Goal: Transaction & Acquisition: Book appointment/travel/reservation

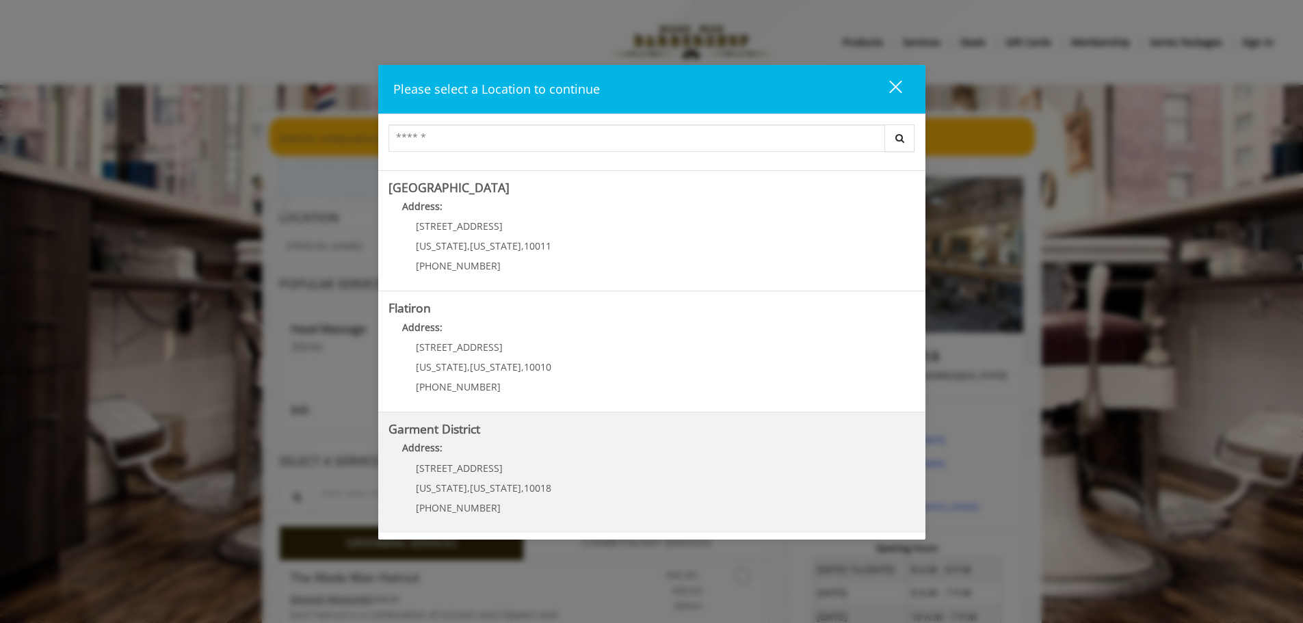
click at [608, 487] on District "Garment District Address: 1400 Broadway New York , New York , 10018 (212) 997-4…" at bounding box center [651, 473] width 527 height 100
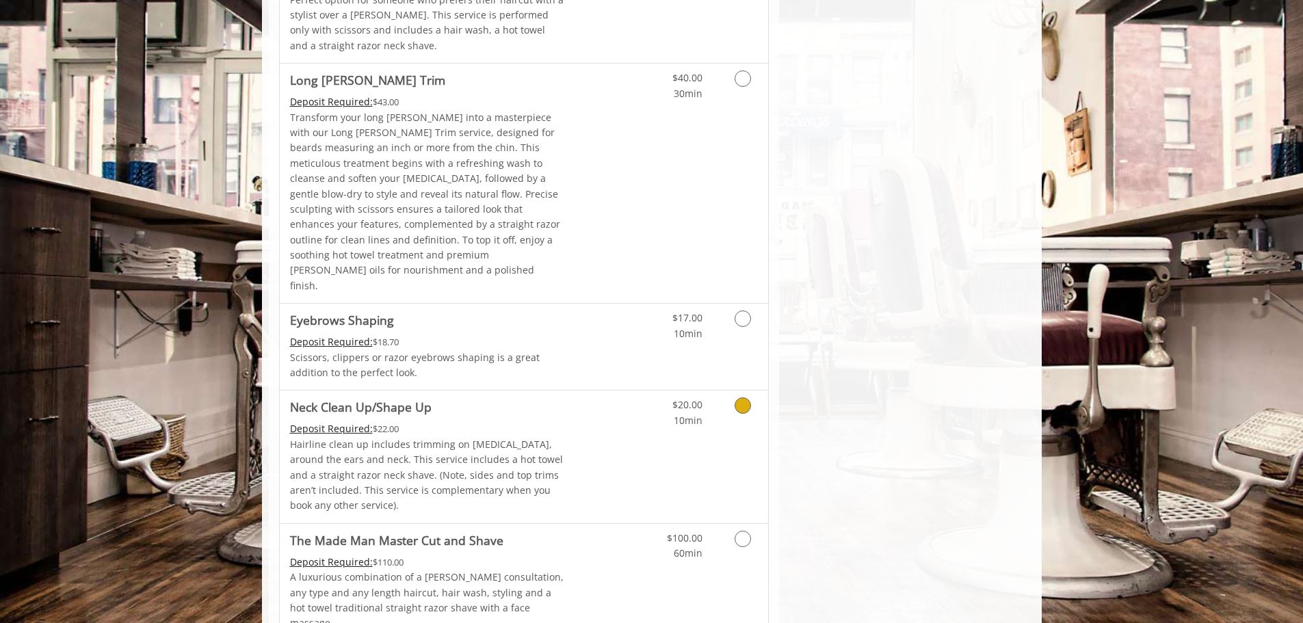
scroll to position [1927, 0]
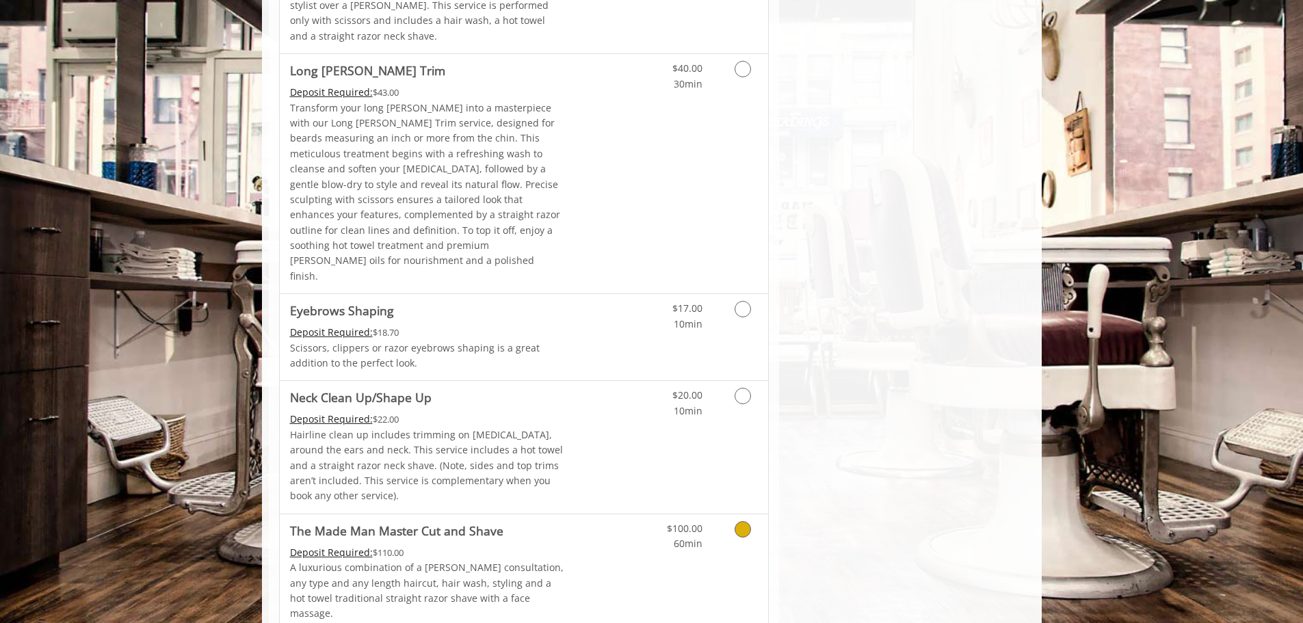
click at [737, 521] on icon "Grooming services" at bounding box center [742, 529] width 16 height 16
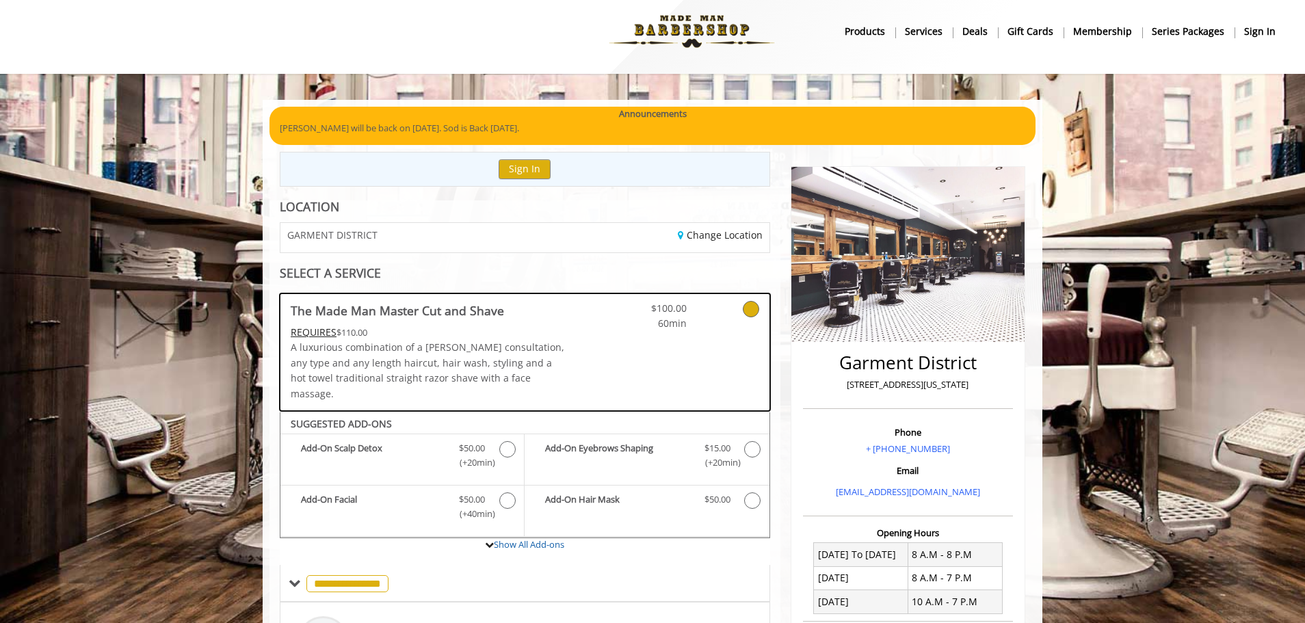
scroll to position [0, 0]
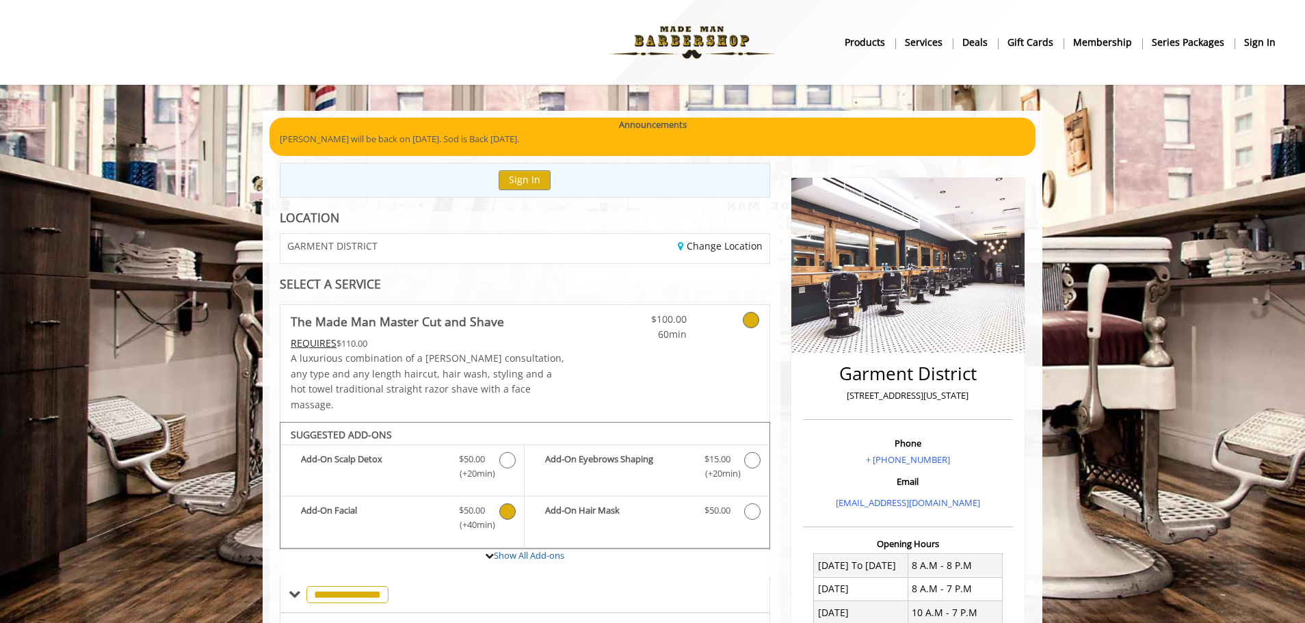
click at [510, 503] on icon "The Made Man Master Cut and Shave Add-onS" at bounding box center [507, 511] width 16 height 16
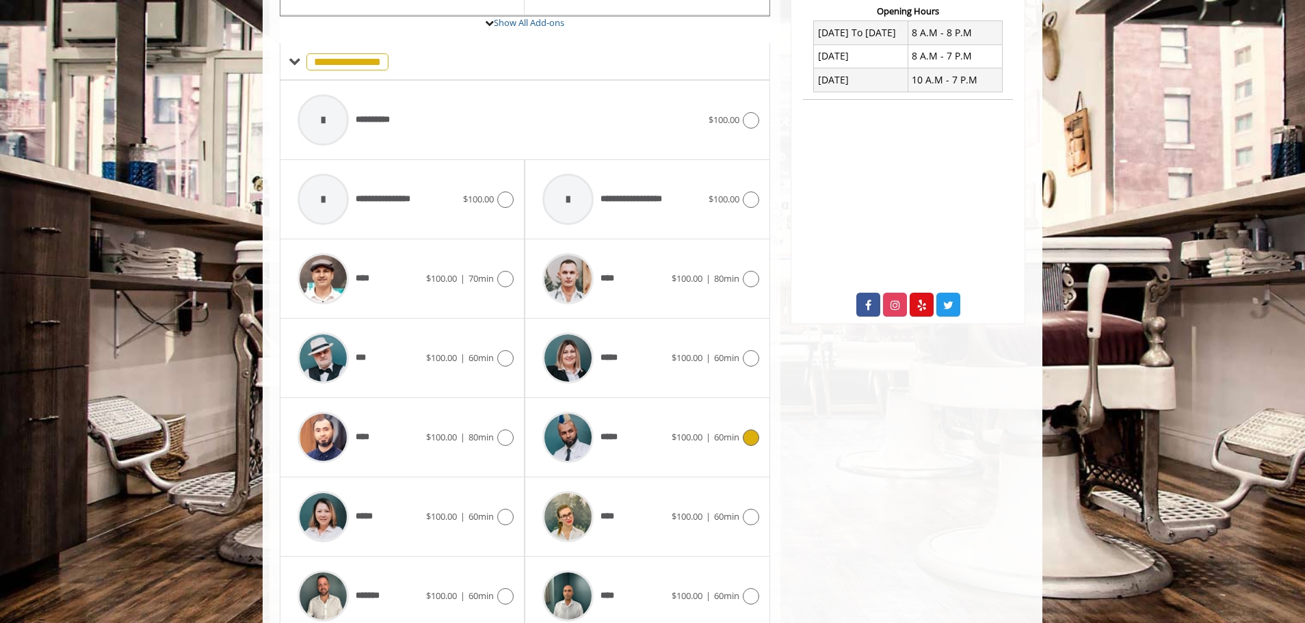
scroll to position [579, 0]
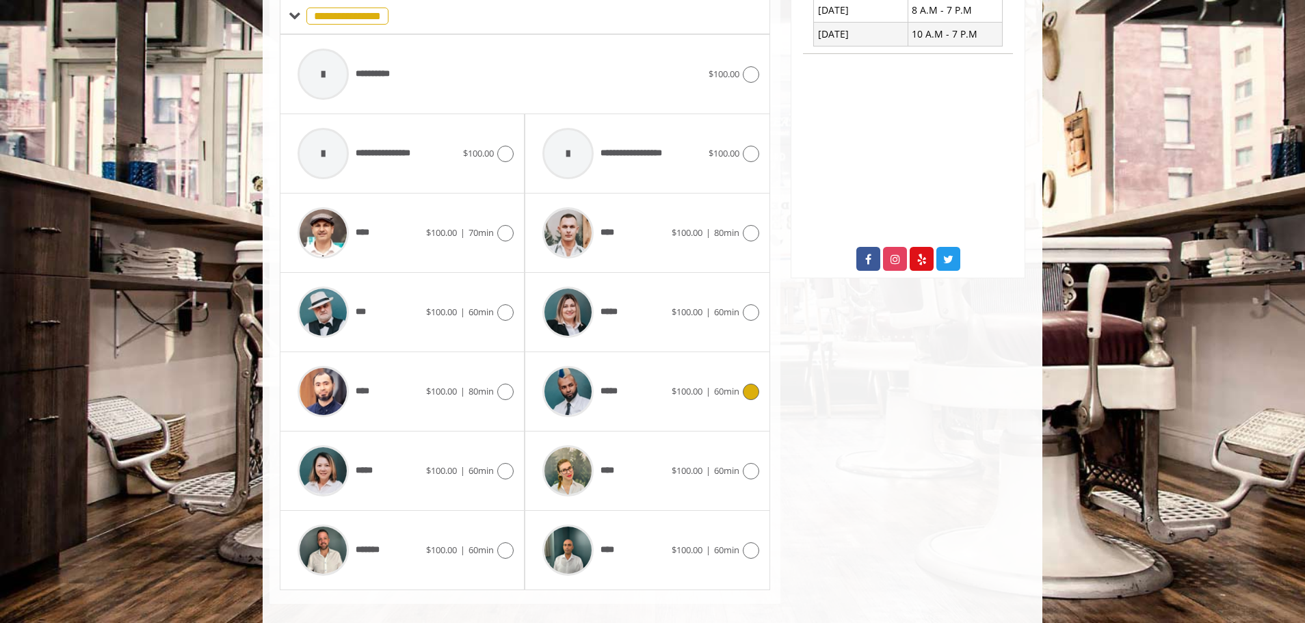
click at [754, 384] on icon at bounding box center [751, 392] width 16 height 16
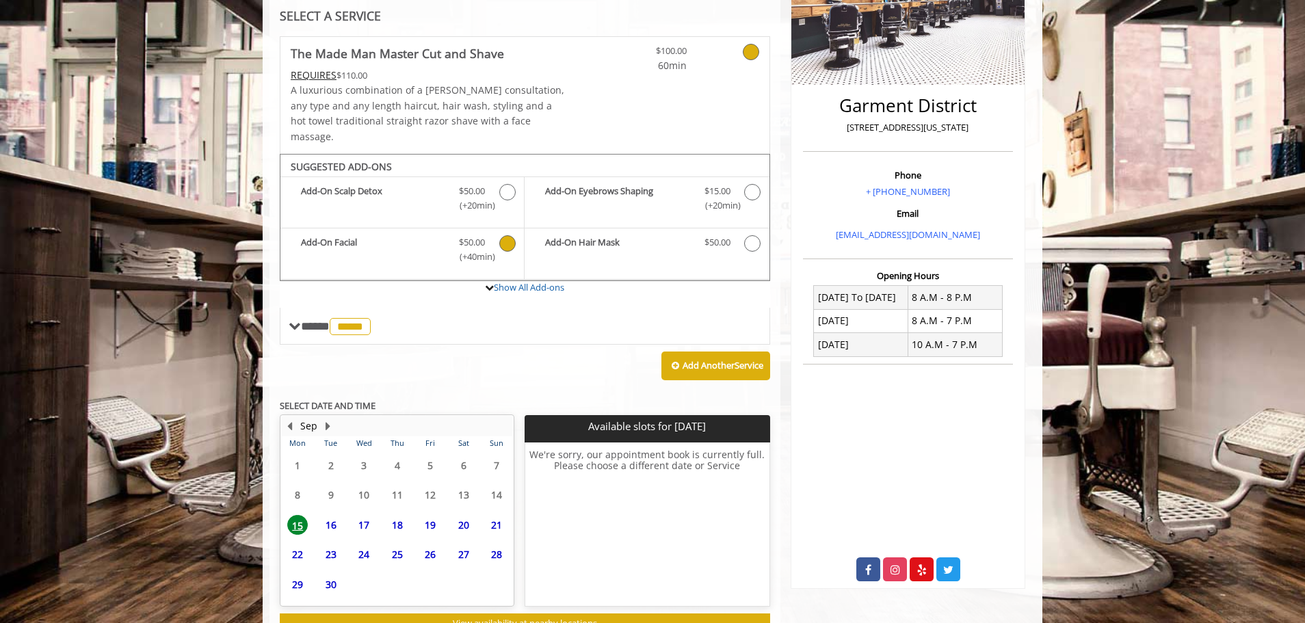
scroll to position [330, 0]
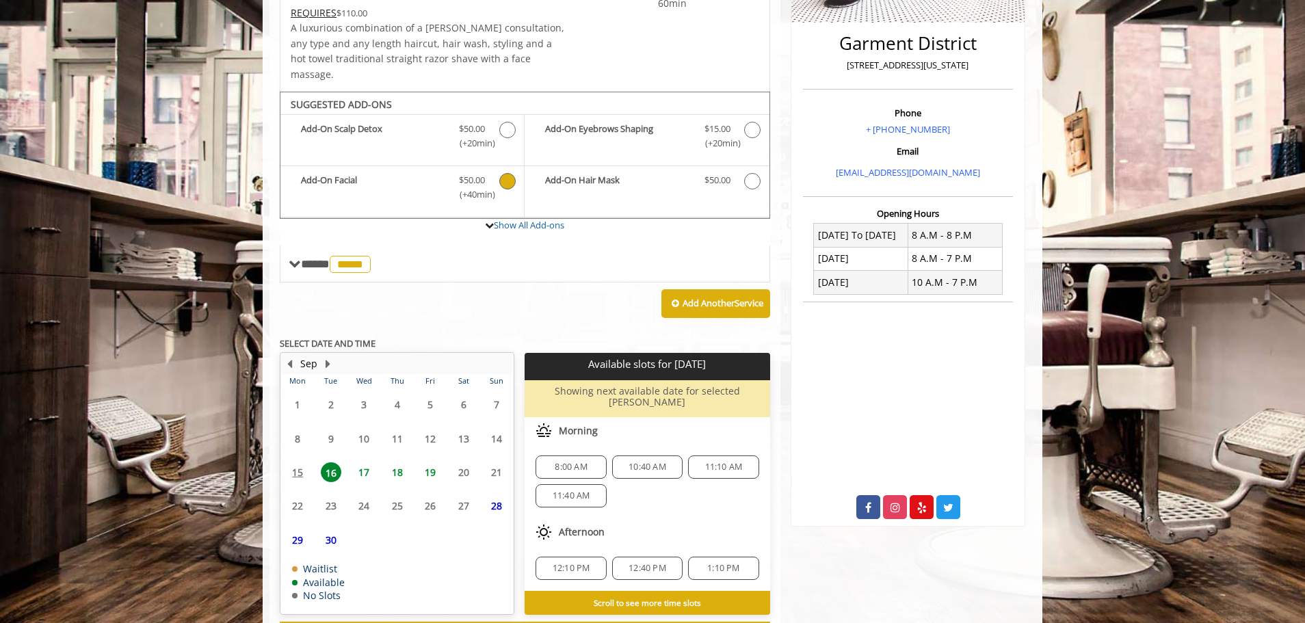
click at [427, 462] on span "19" at bounding box center [430, 472] width 21 height 20
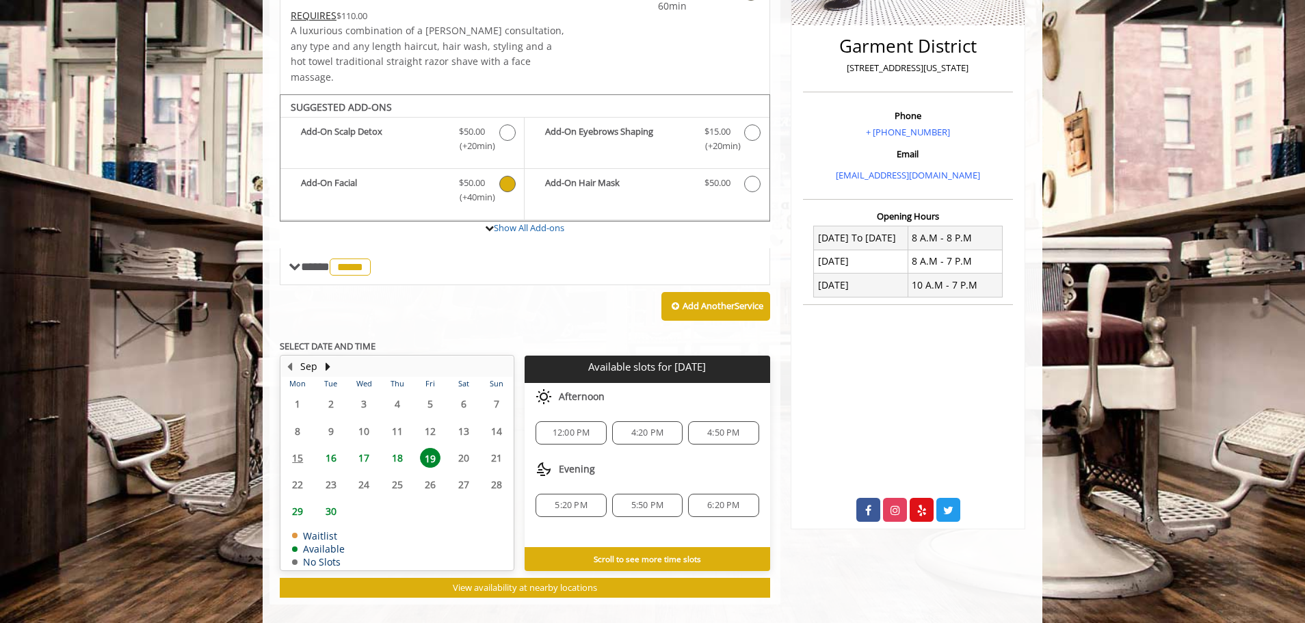
click at [398, 448] on span "18" at bounding box center [397, 458] width 21 height 20
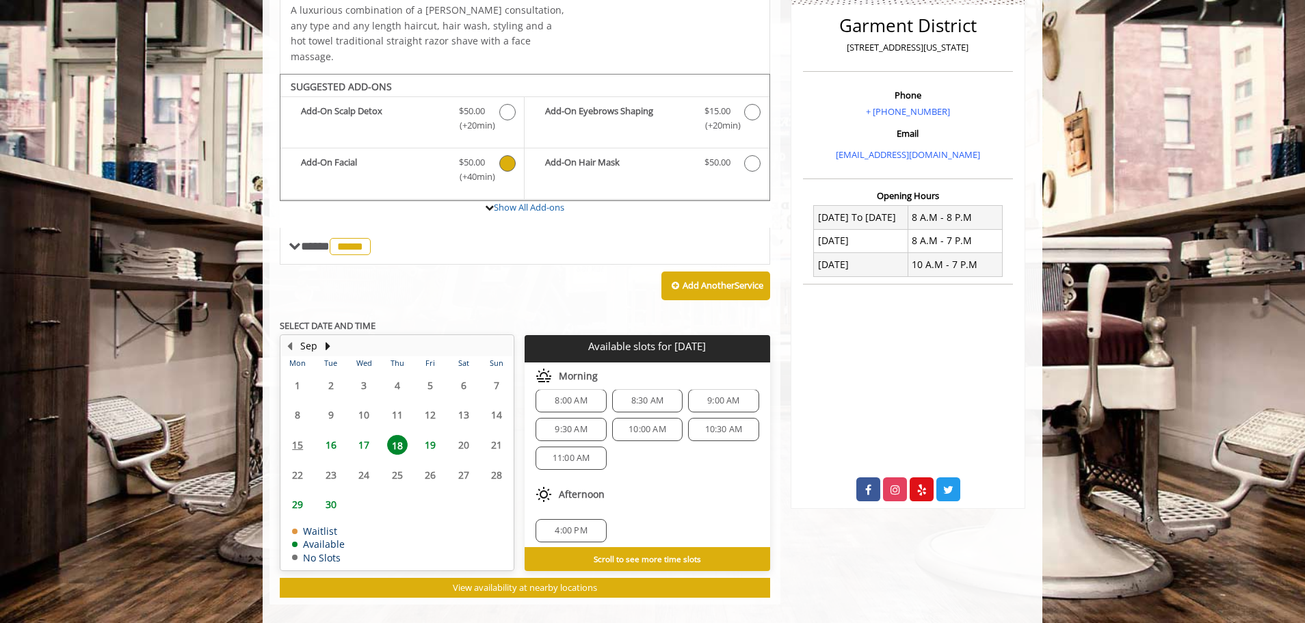
scroll to position [18, 0]
click at [565, 447] on span "11:00 AM" at bounding box center [572, 452] width 38 height 11
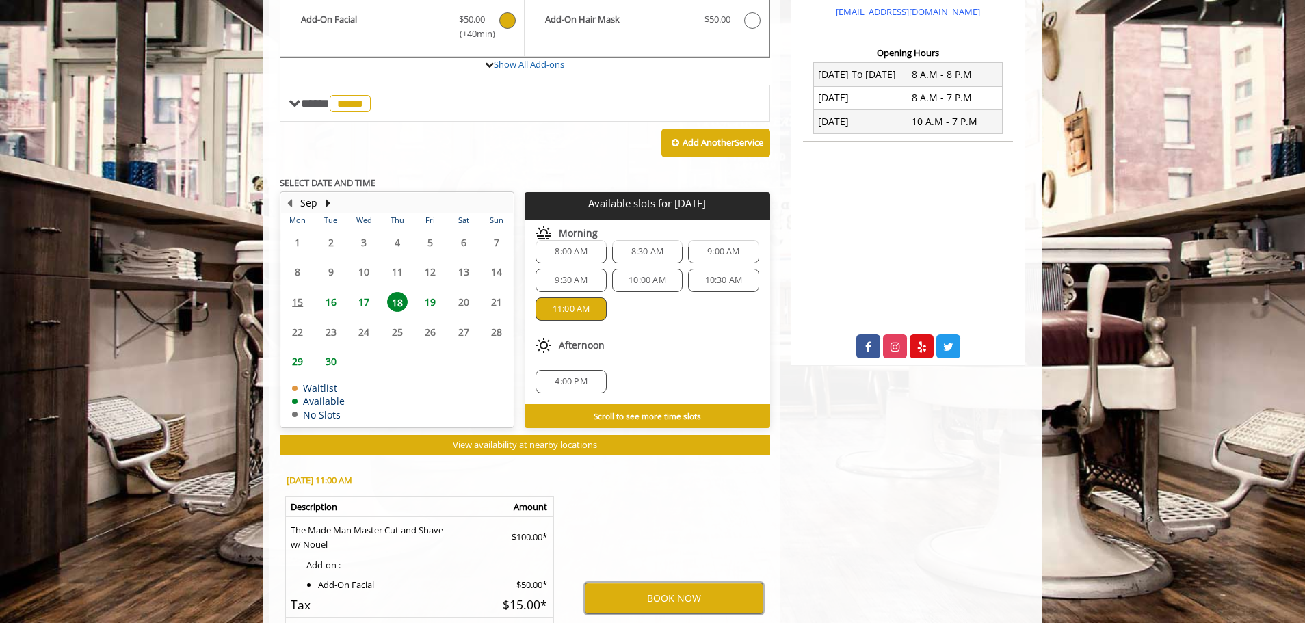
scroll to position [500, 0]
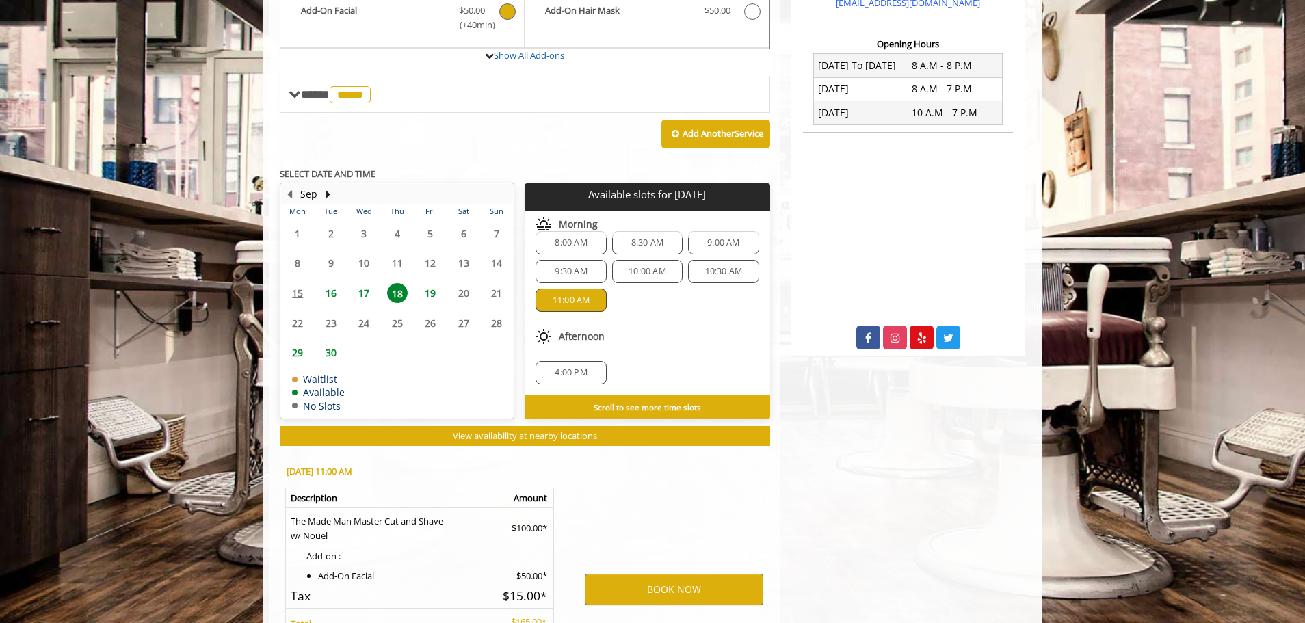
click at [680, 401] on b "Scroll to see more time slots" at bounding box center [647, 406] width 107 height 11
click at [425, 283] on span "19" at bounding box center [430, 293] width 21 height 20
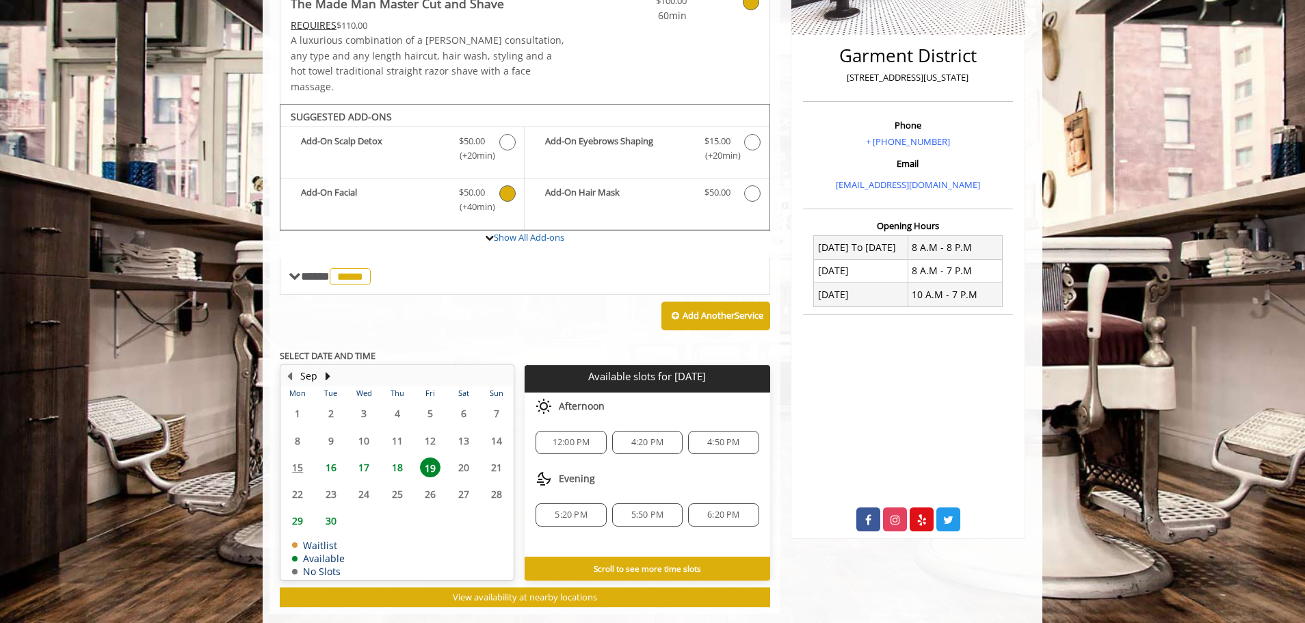
scroll to position [328, 0]
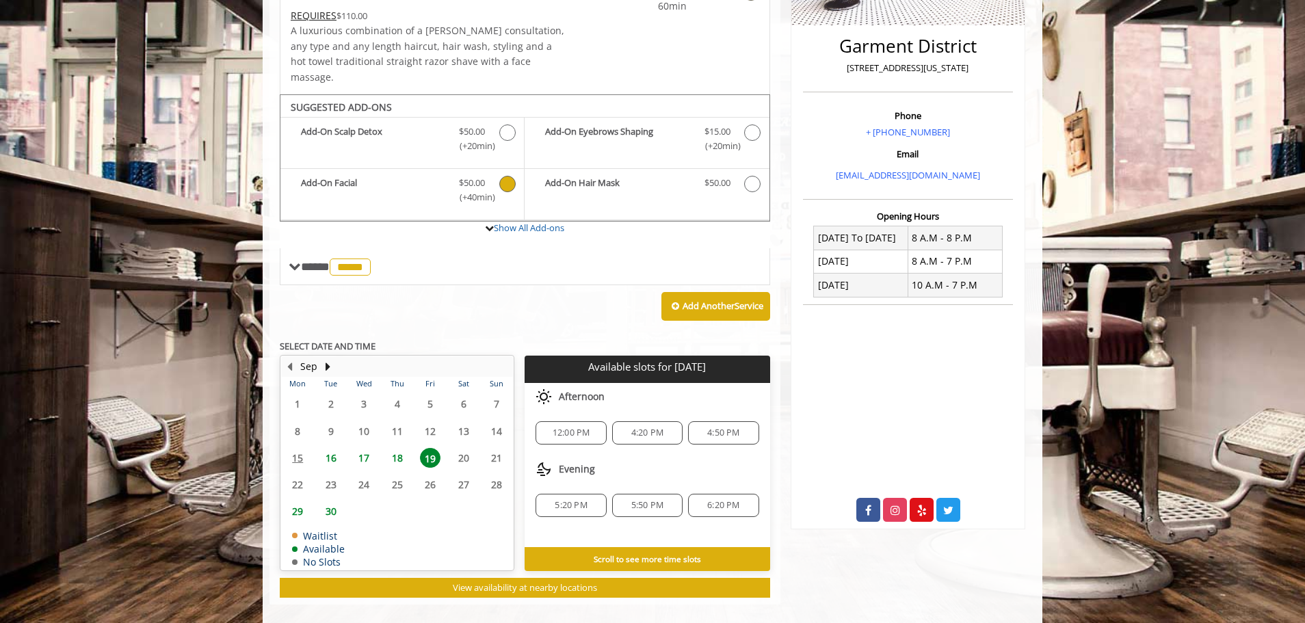
click at [400, 448] on span "18" at bounding box center [397, 458] width 21 height 20
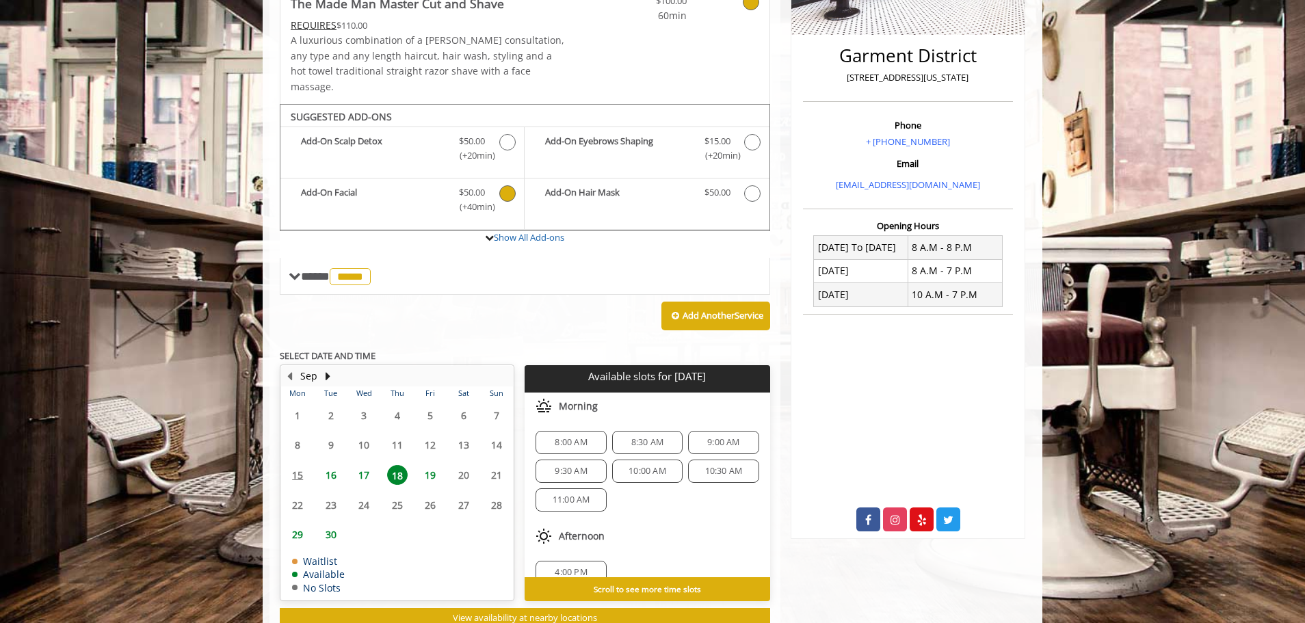
scroll to position [348, 0]
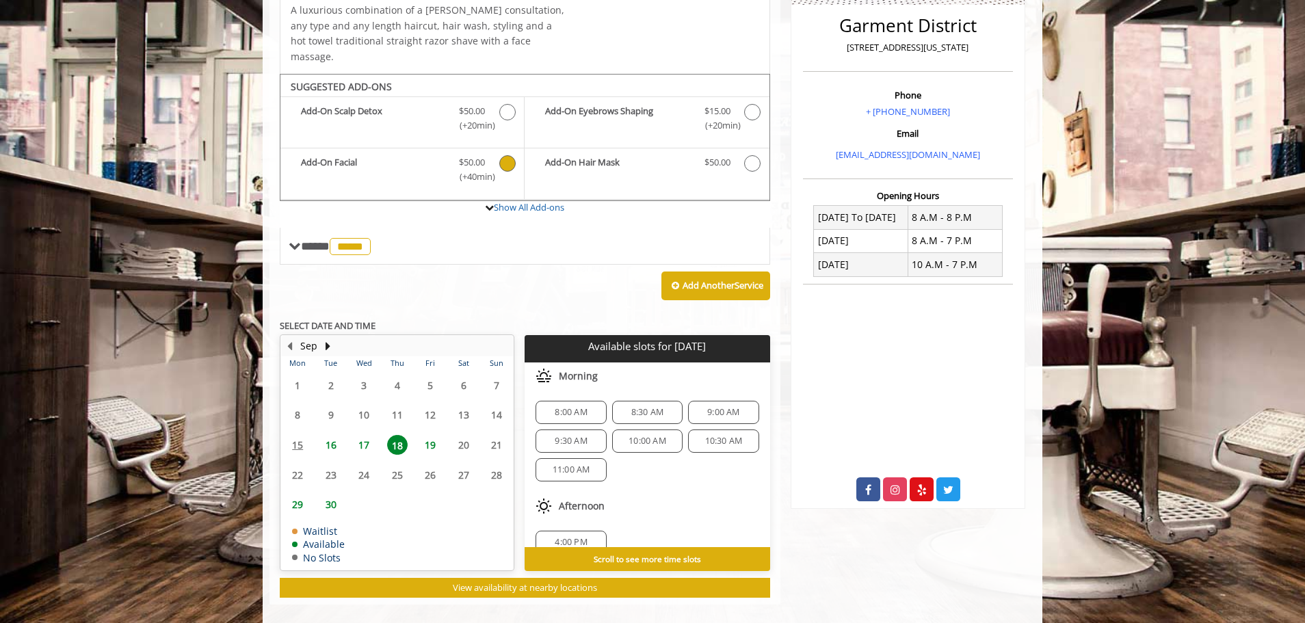
click at [577, 458] on div "11:00 AM" at bounding box center [570, 469] width 70 height 23
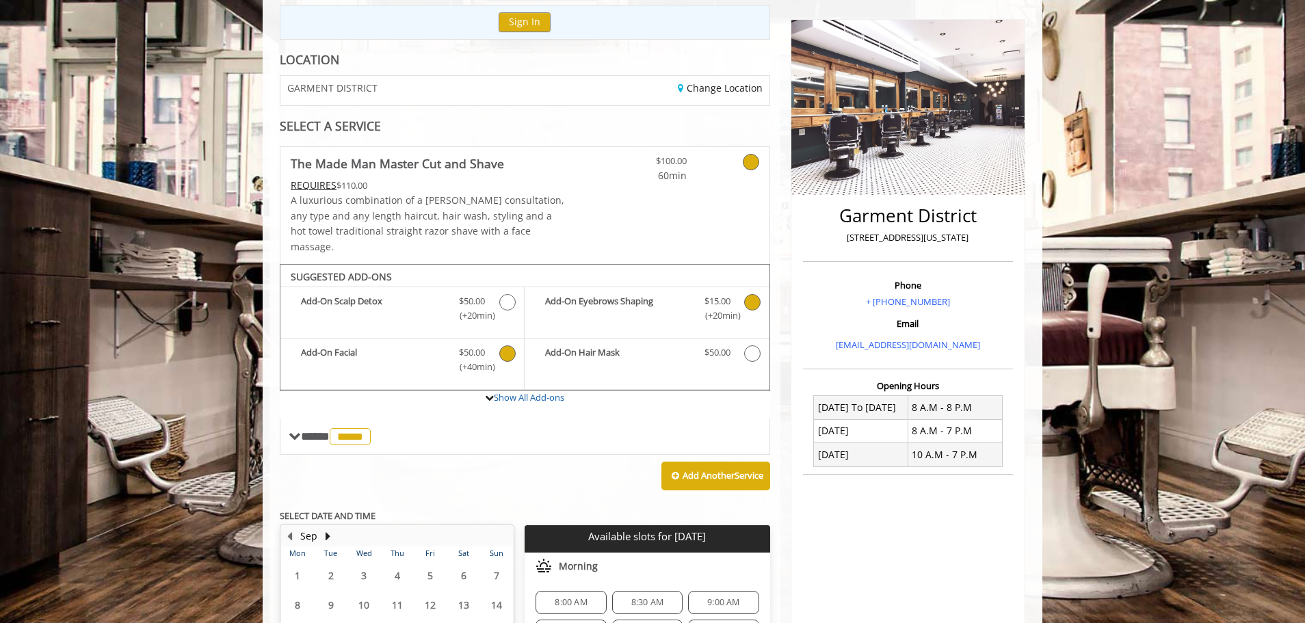
scroll to position [0, 0]
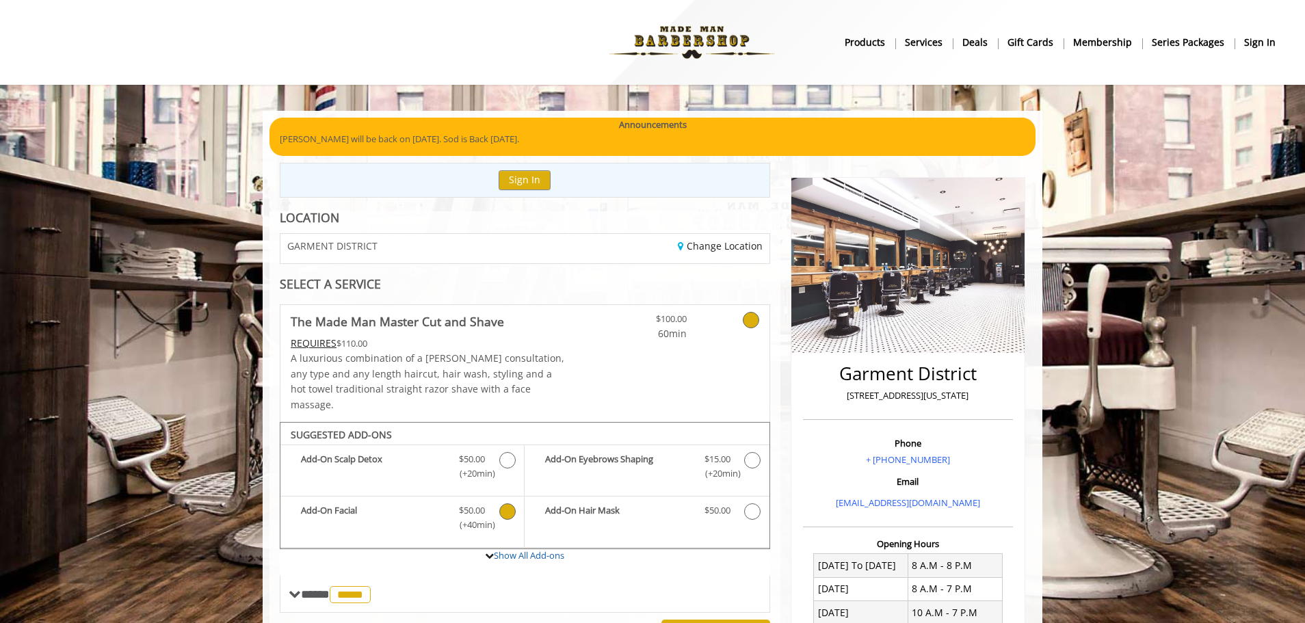
click at [987, 41] on b "Deals" at bounding box center [974, 42] width 25 height 15
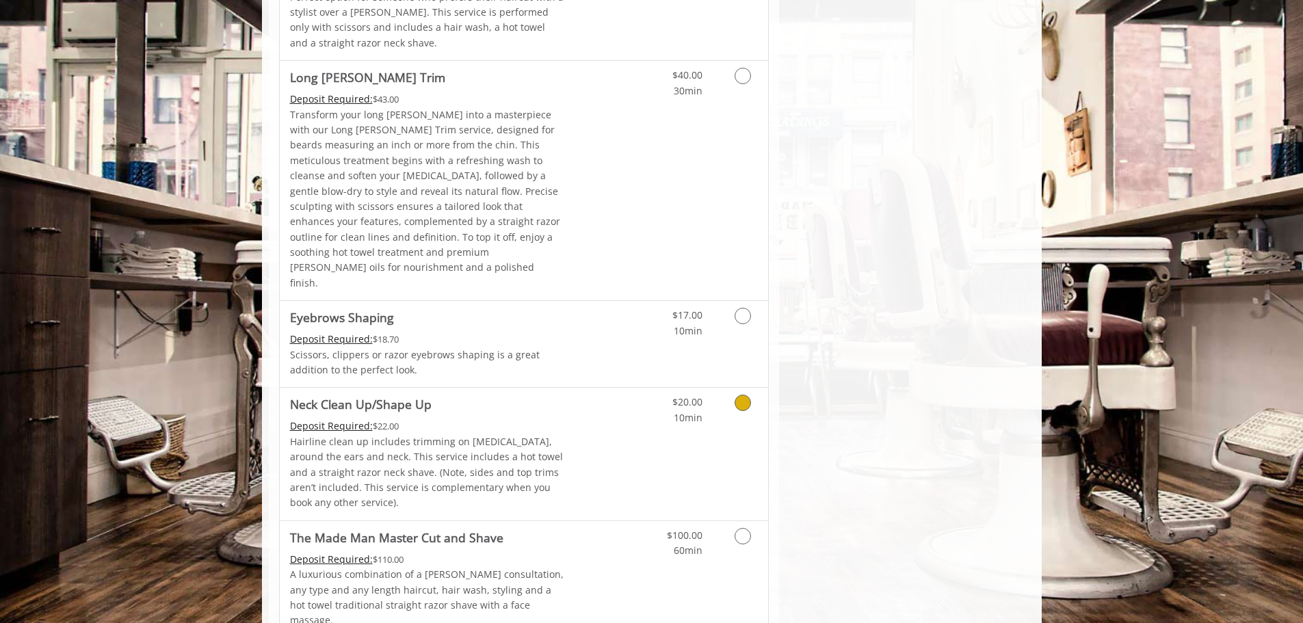
scroll to position [1927, 0]
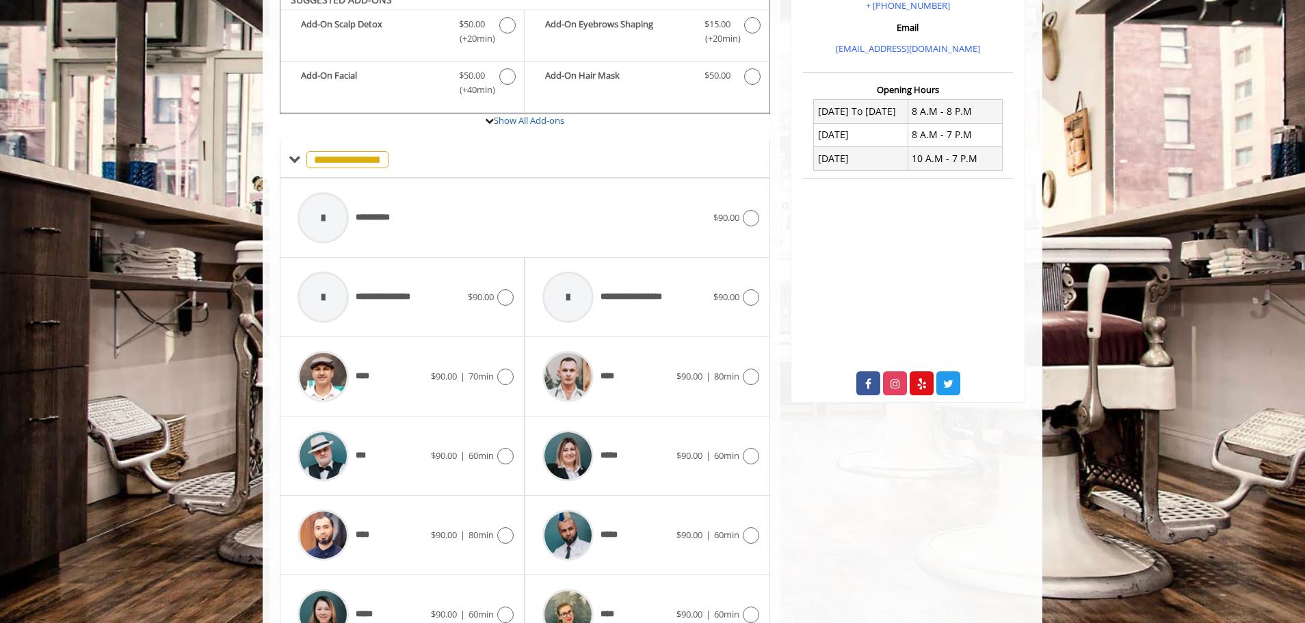
scroll to position [579, 0]
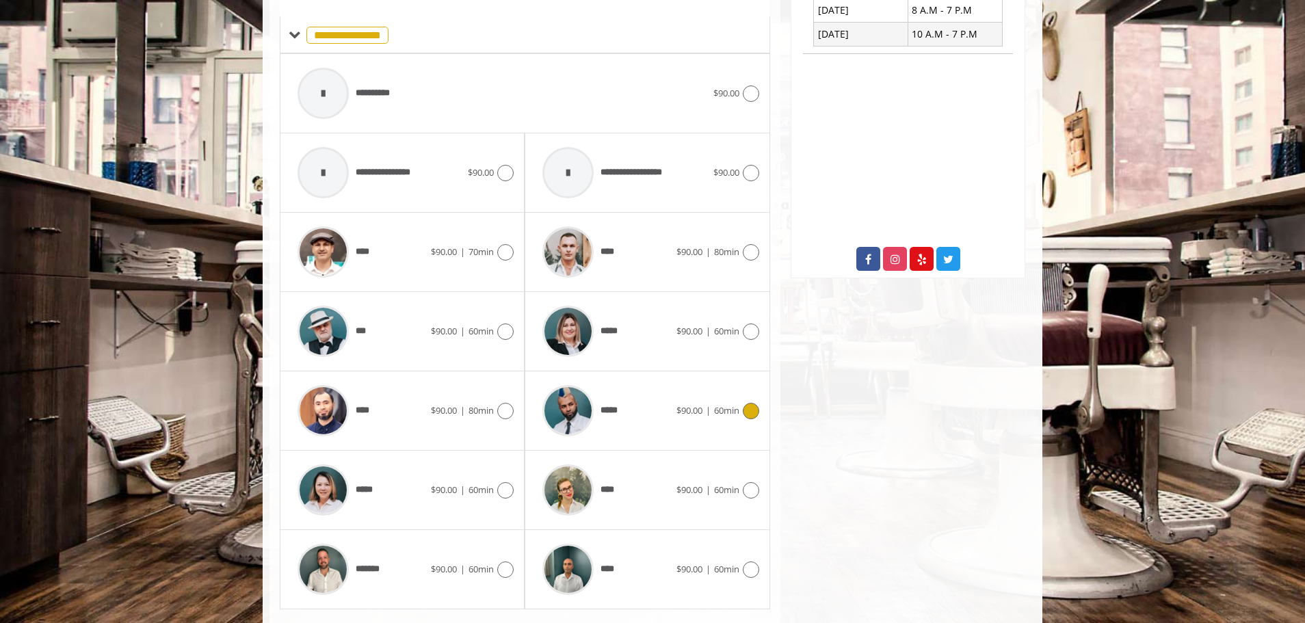
click at [745, 403] on icon at bounding box center [751, 411] width 16 height 16
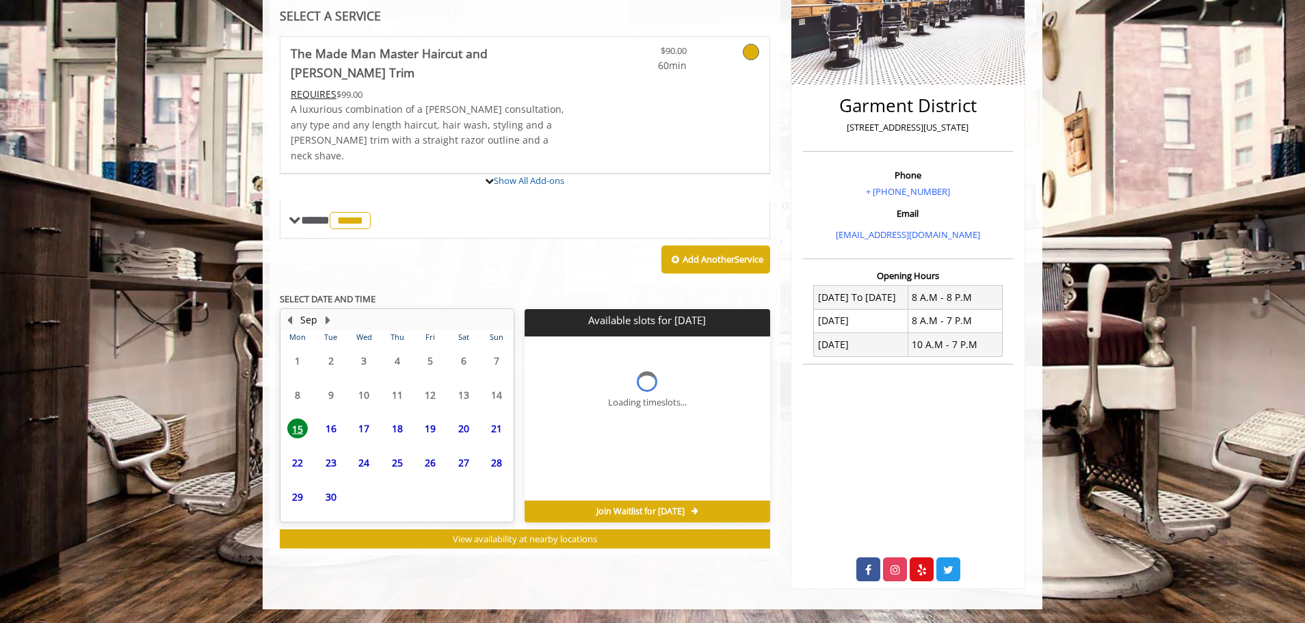
scroll to position [268, 0]
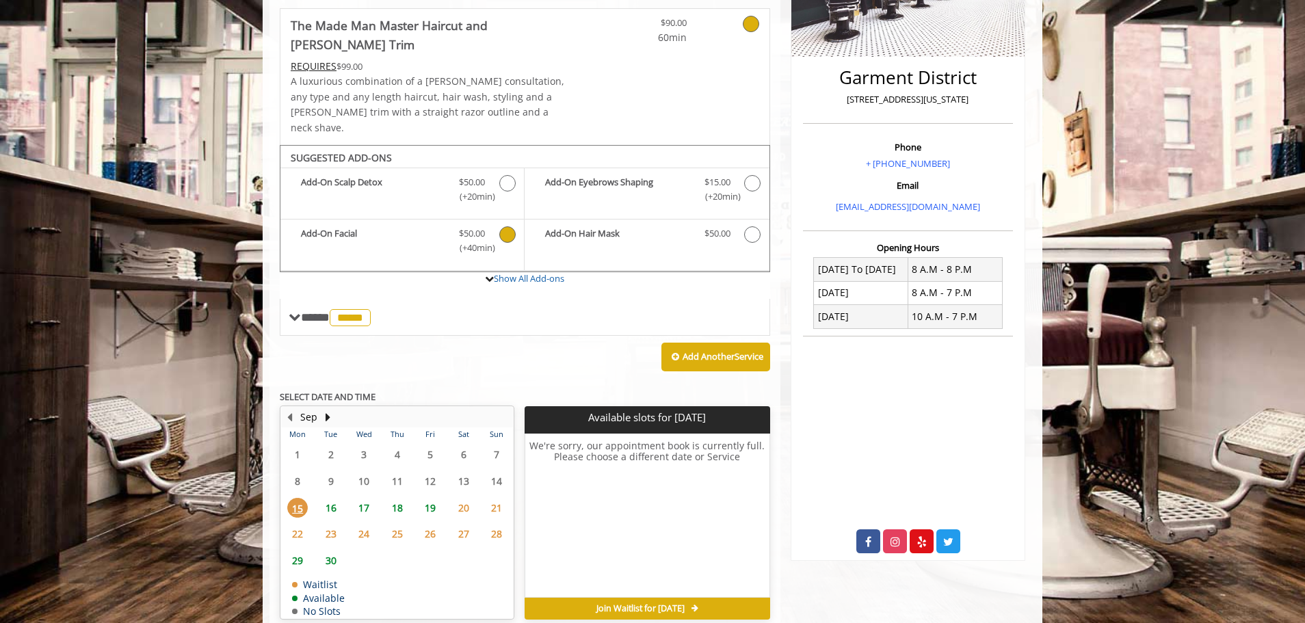
click at [503, 233] on div "Add-On Facial Discounted Price $50.00 (+40min )" at bounding box center [402, 245] width 244 height 51
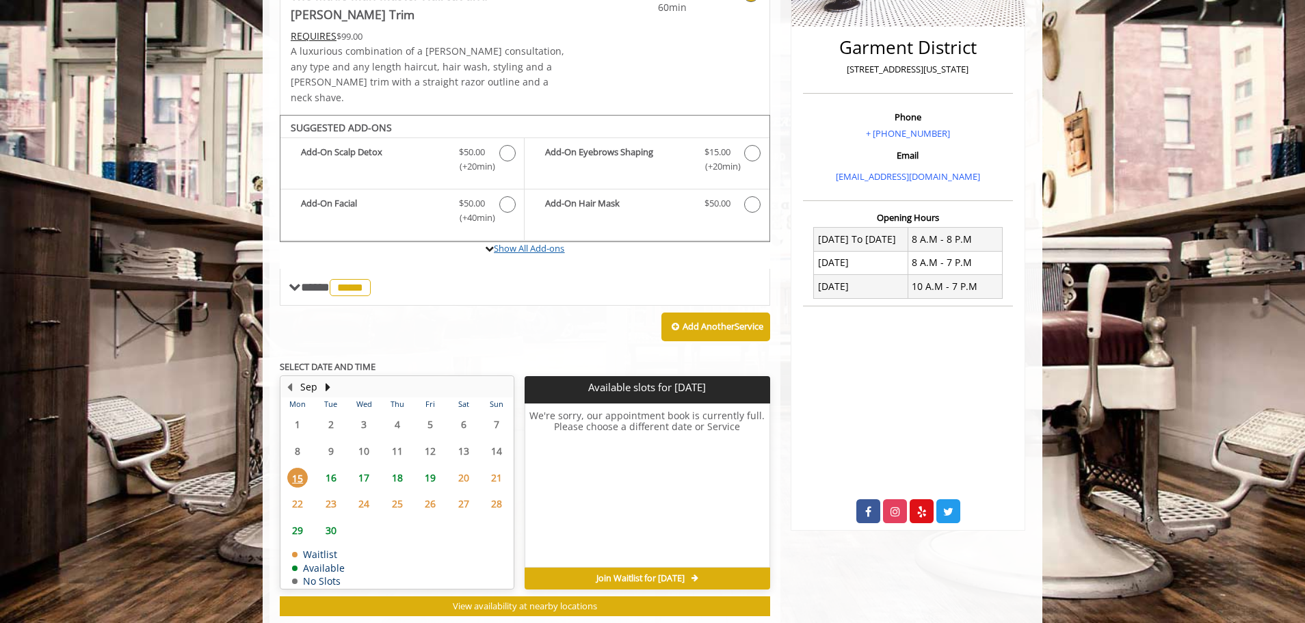
click at [522, 242] on link "Show All Add-ons" at bounding box center [529, 248] width 70 height 12
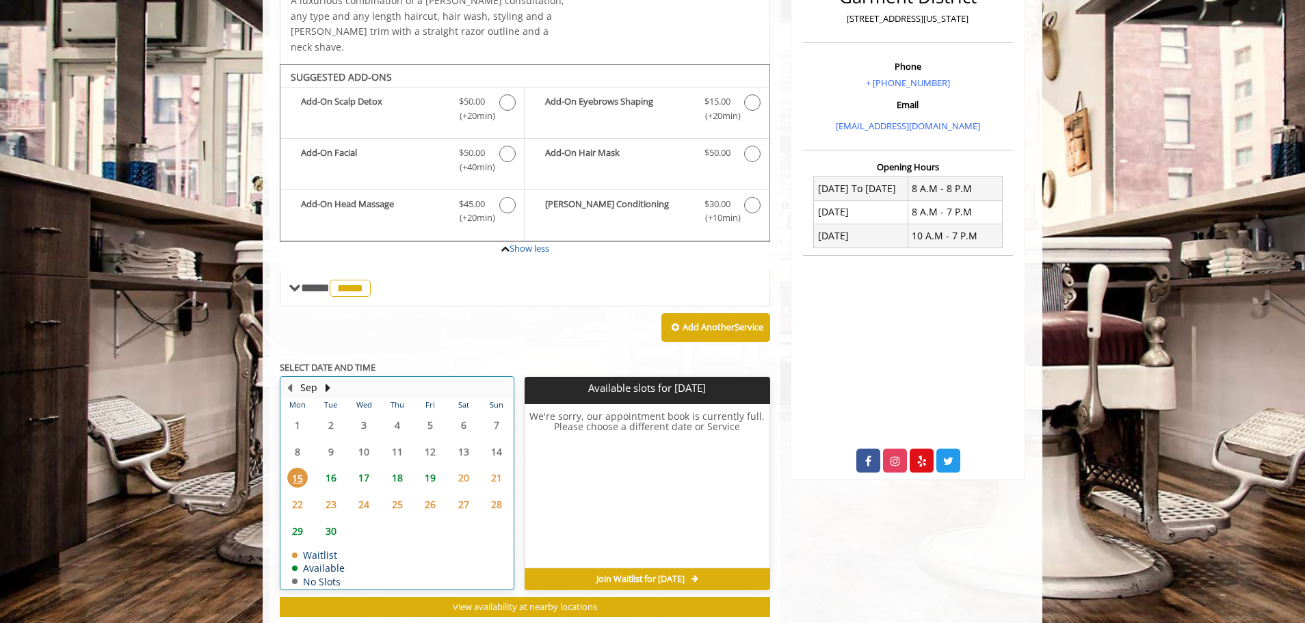
click at [399, 464] on td "18" at bounding box center [396, 477] width 33 height 27
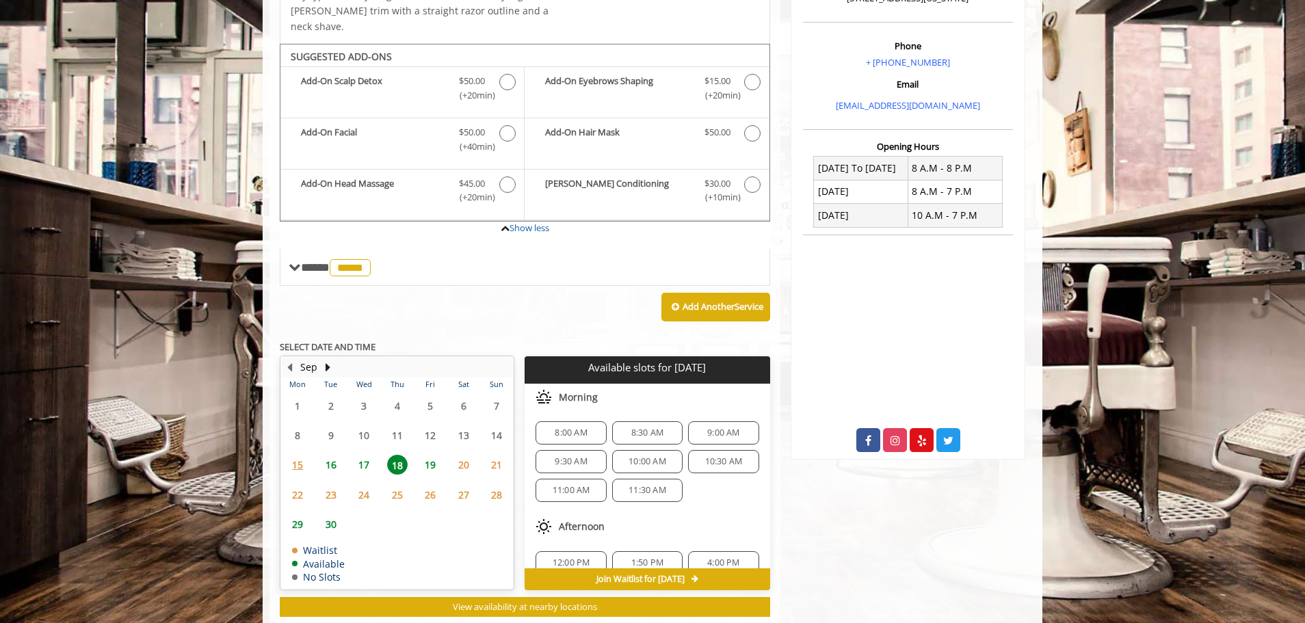
scroll to position [0, 0]
click at [507, 125] on span "The Made Man Master Haircut and Beard Trim Add-onS" at bounding box center [508, 139] width 18 height 29
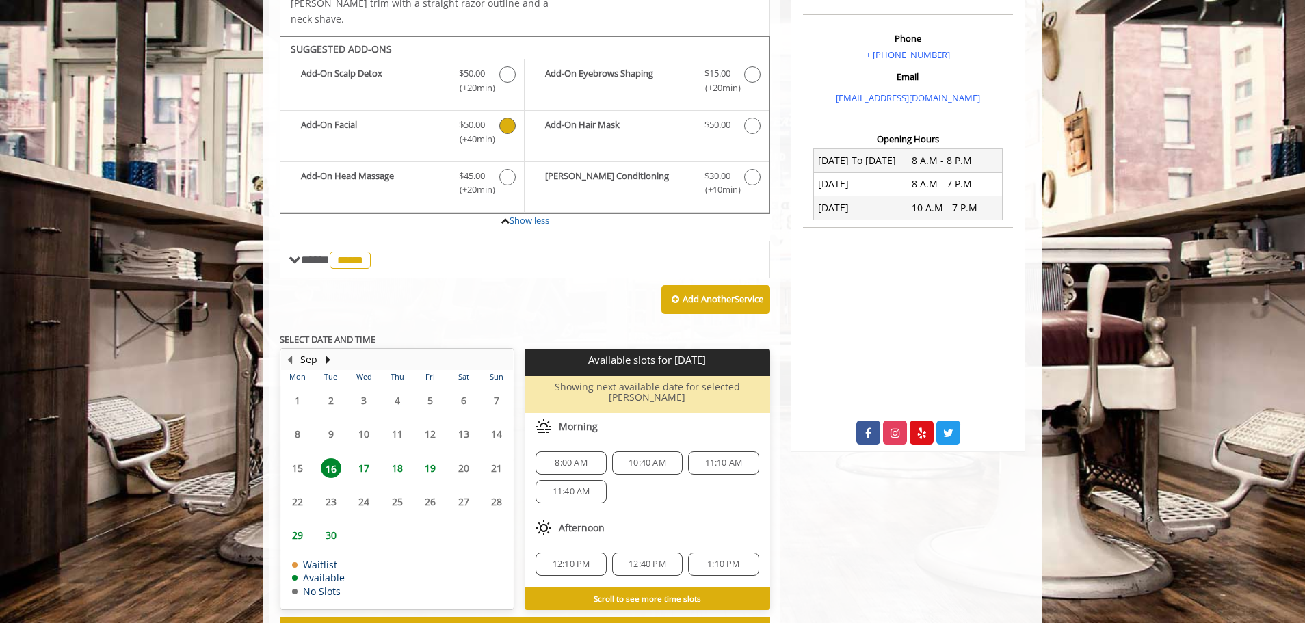
scroll to position [408, 0]
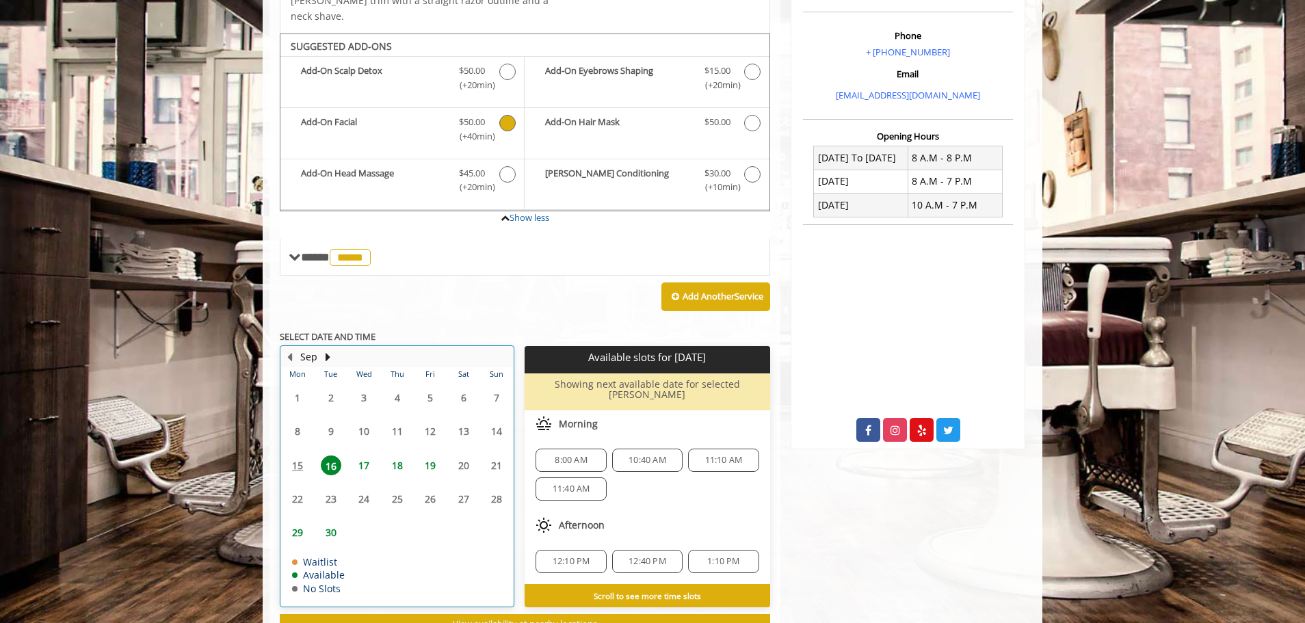
click at [411, 448] on td "18" at bounding box center [396, 465] width 33 height 34
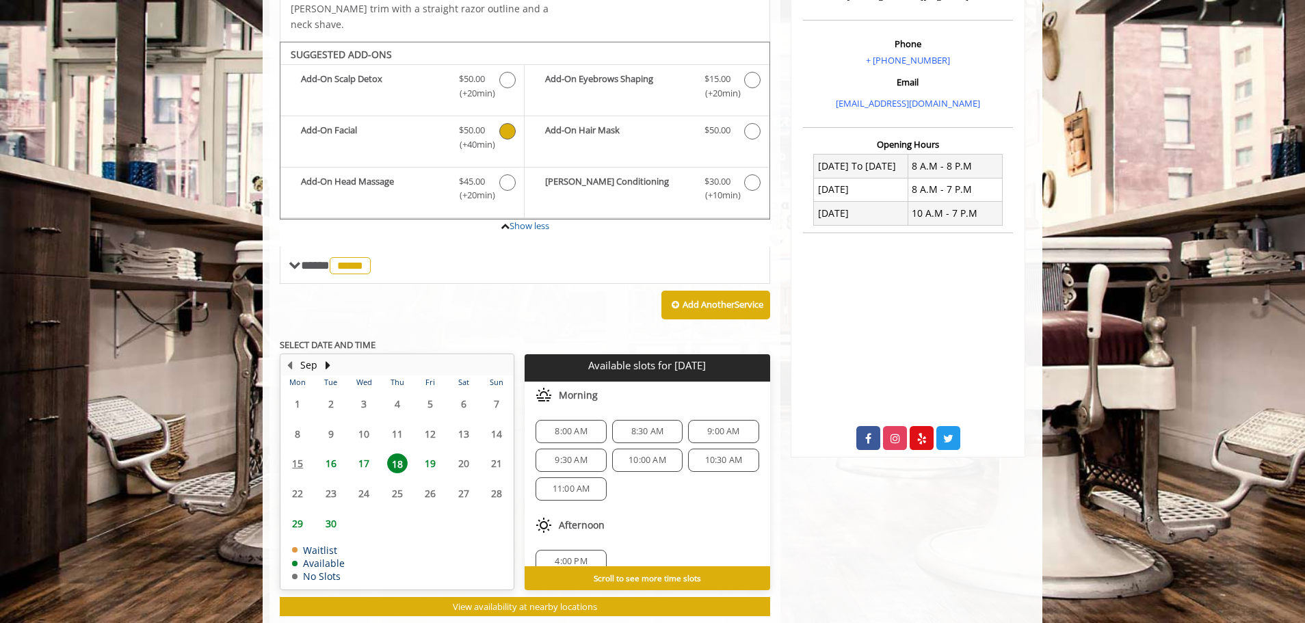
scroll to position [18, 0]
click at [574, 460] on div "11:00 AM" at bounding box center [570, 471] width 70 height 23
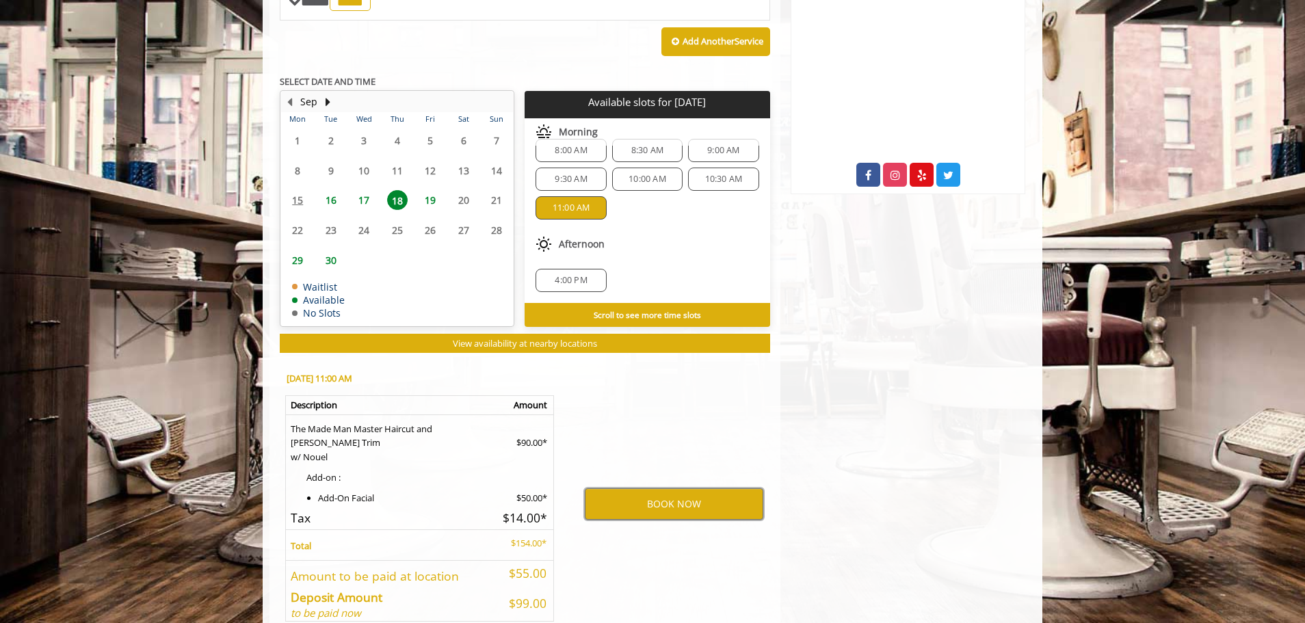
scroll to position [687, 0]
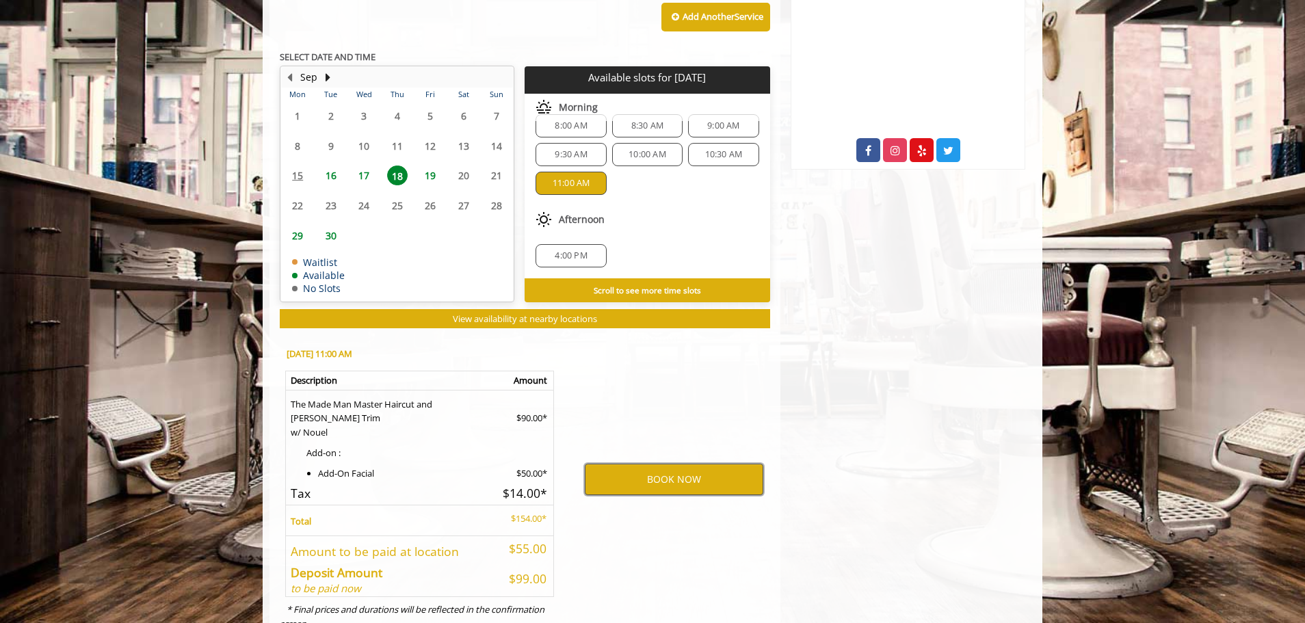
click at [690, 464] on button "BOOK NOW" at bounding box center [674, 479] width 178 height 31
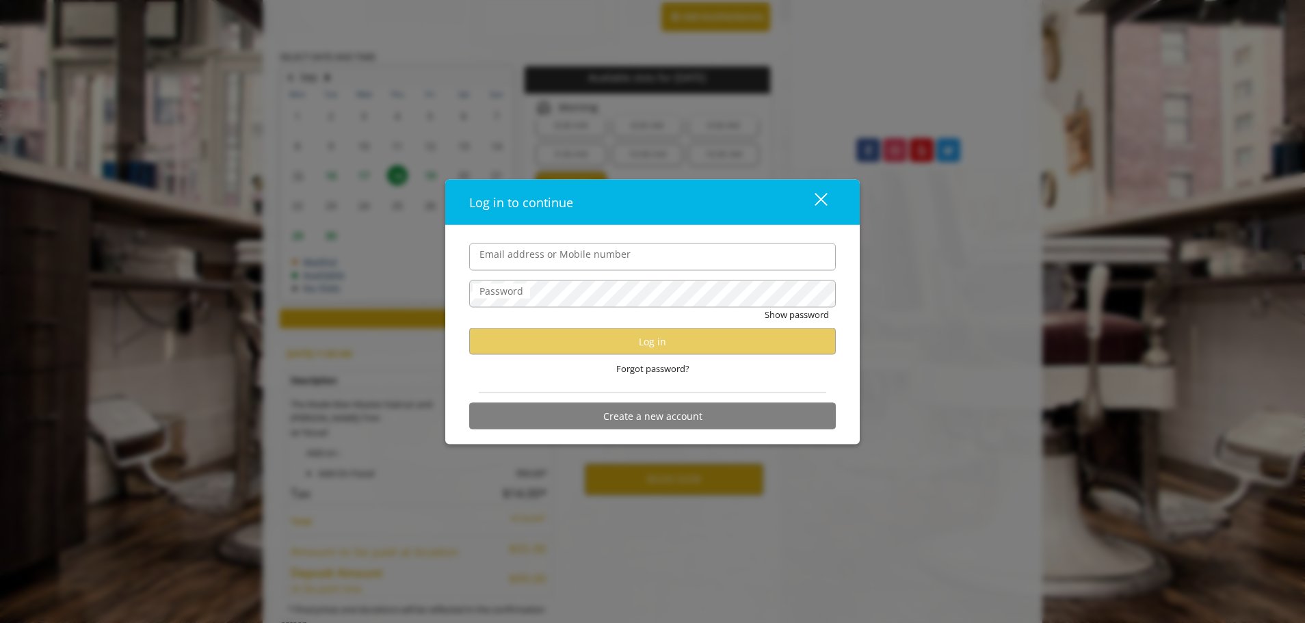
click at [654, 263] on input "Email address or Mobile number" at bounding box center [652, 256] width 367 height 27
click at [652, 415] on button "Create a new account" at bounding box center [652, 416] width 367 height 27
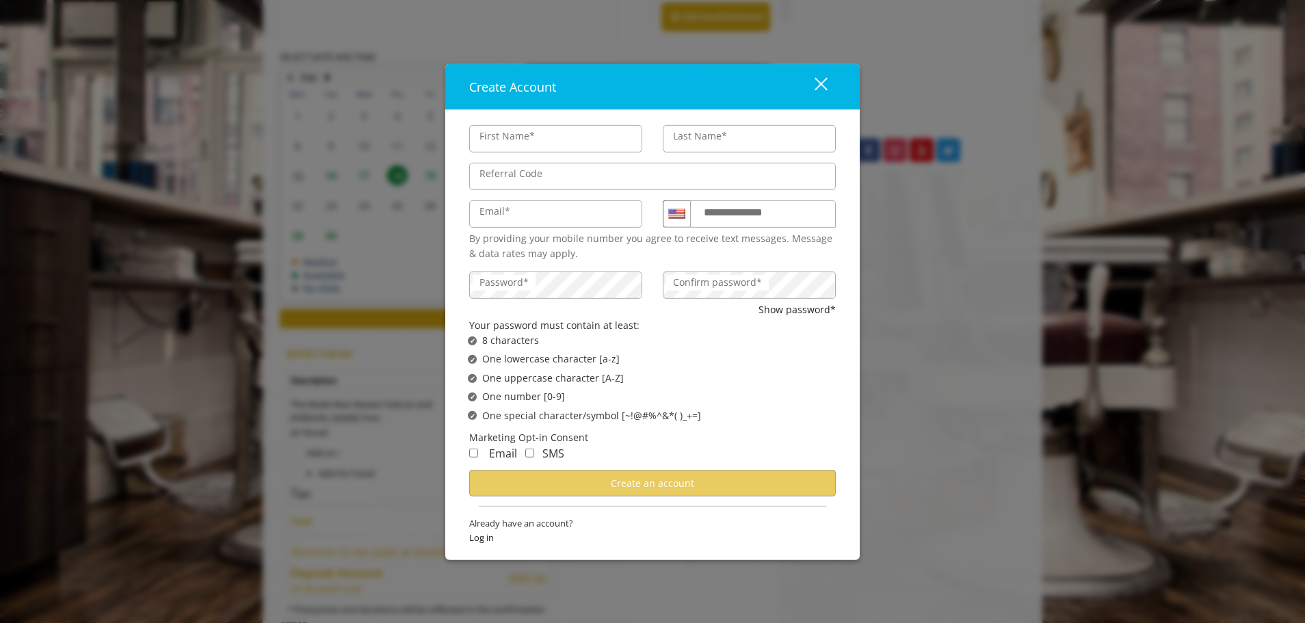
type input "****"
type input "********"
click at [502, 208] on label "Email*" at bounding box center [495, 210] width 44 height 15
click at [502, 208] on input "Email*" at bounding box center [555, 213] width 173 height 27
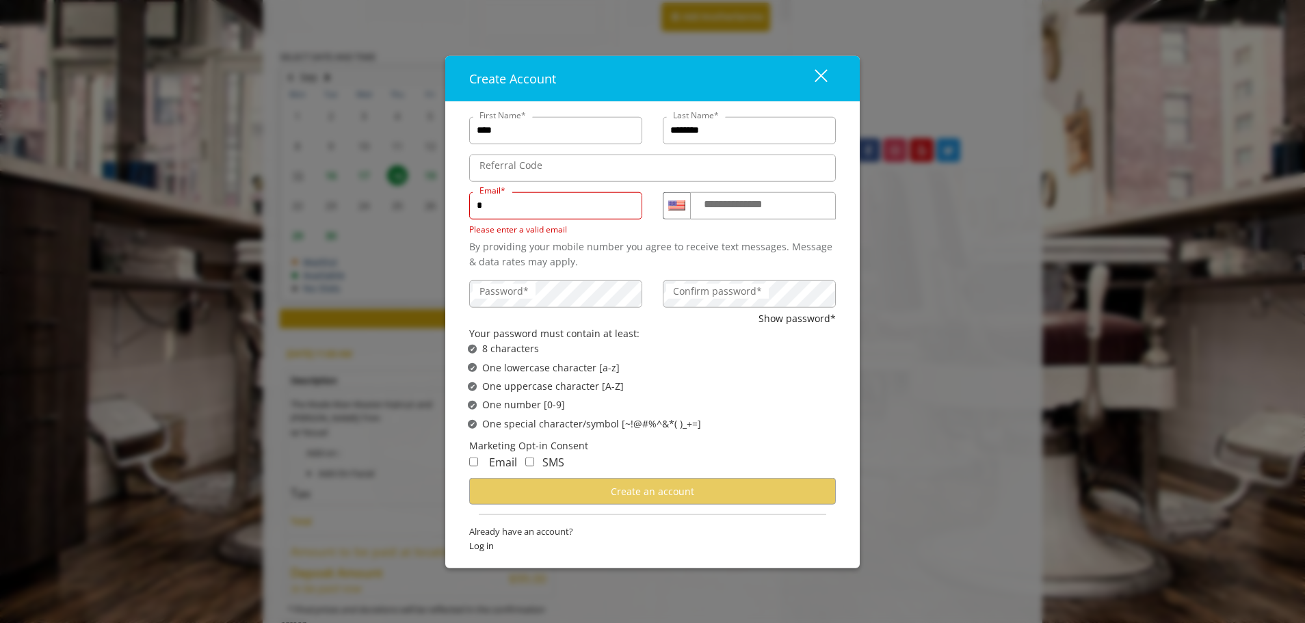
type input "**********"
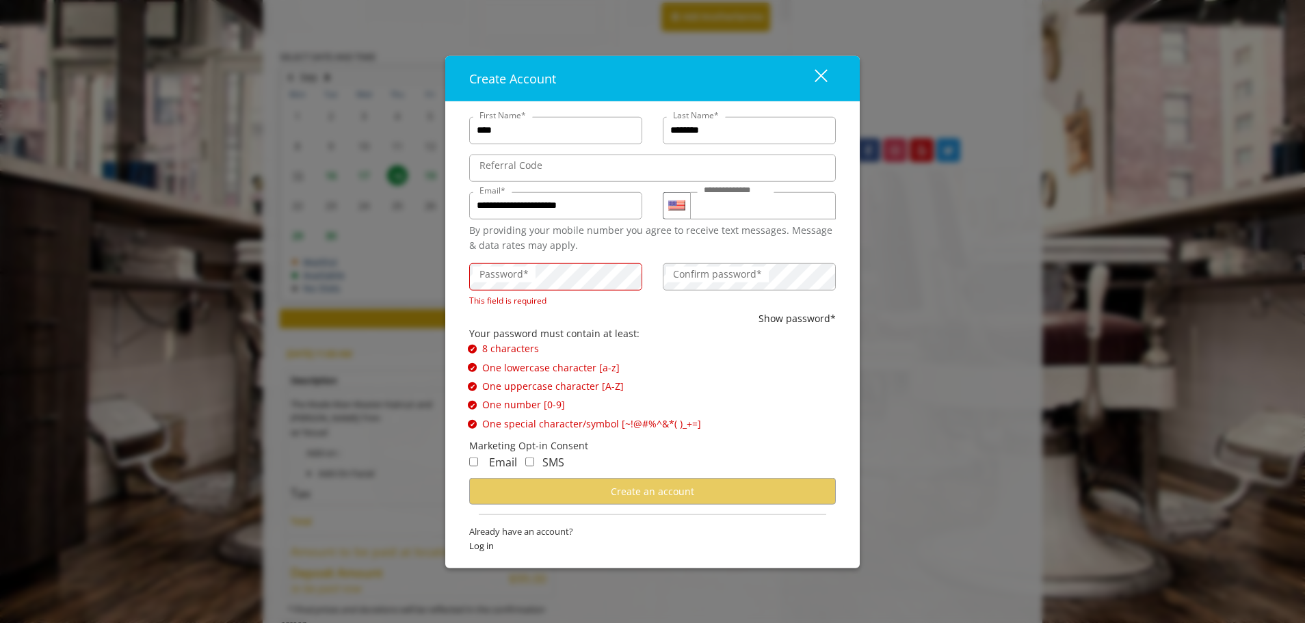
click at [596, 254] on form "**********" at bounding box center [652, 334] width 367 height 450
click at [509, 279] on label "Password*" at bounding box center [504, 274] width 63 height 15
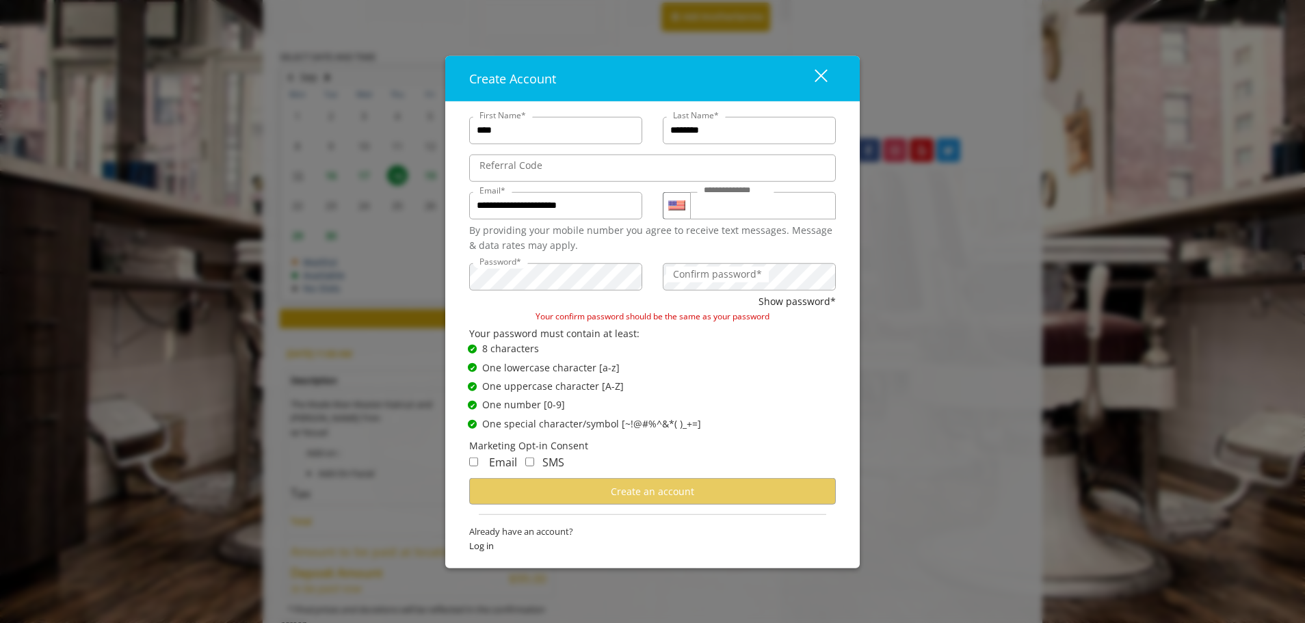
click at [680, 362] on div "✔ Password Satisfies One lowercase character [a-z]" at bounding box center [657, 367] width 378 height 15
click at [597, 291] on div "Password* Confirm password*" at bounding box center [652, 275] width 387 height 38
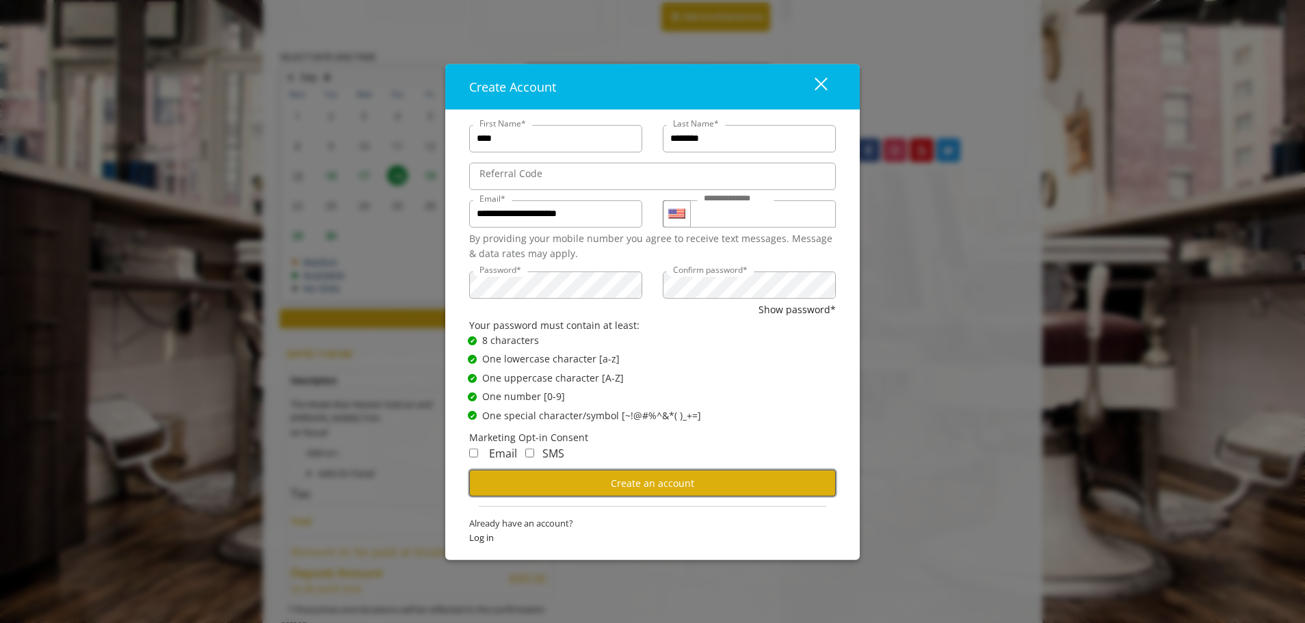
click at [674, 475] on button "Create an account" at bounding box center [652, 483] width 367 height 27
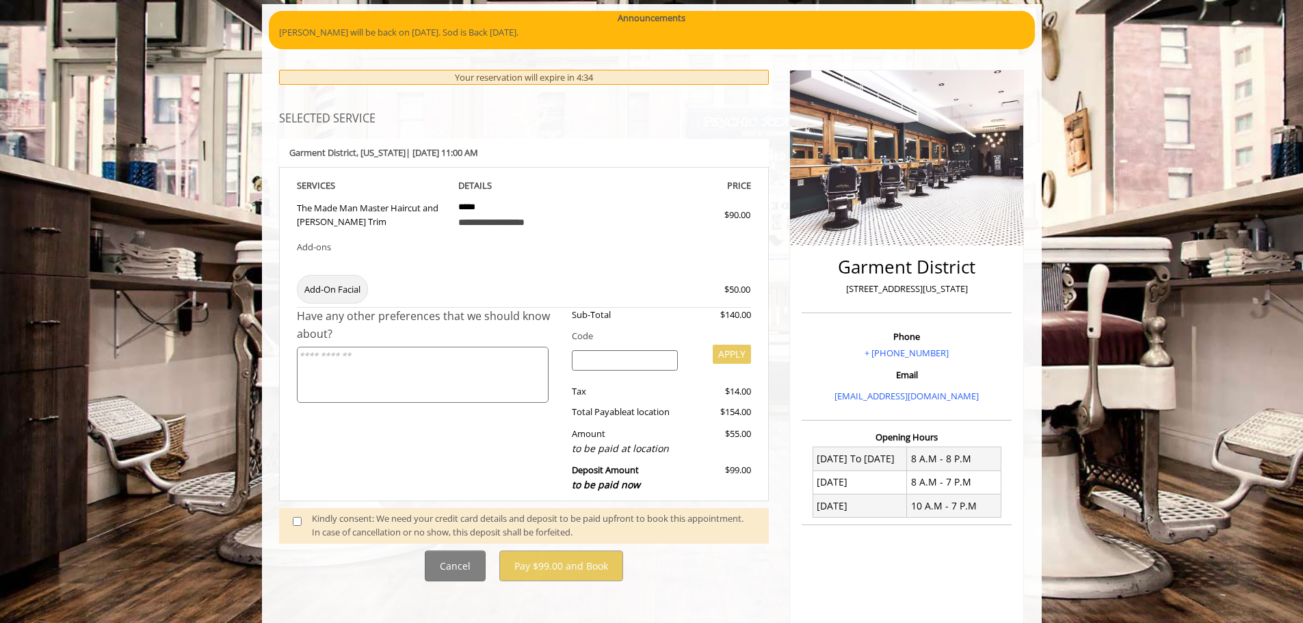
scroll to position [137, 0]
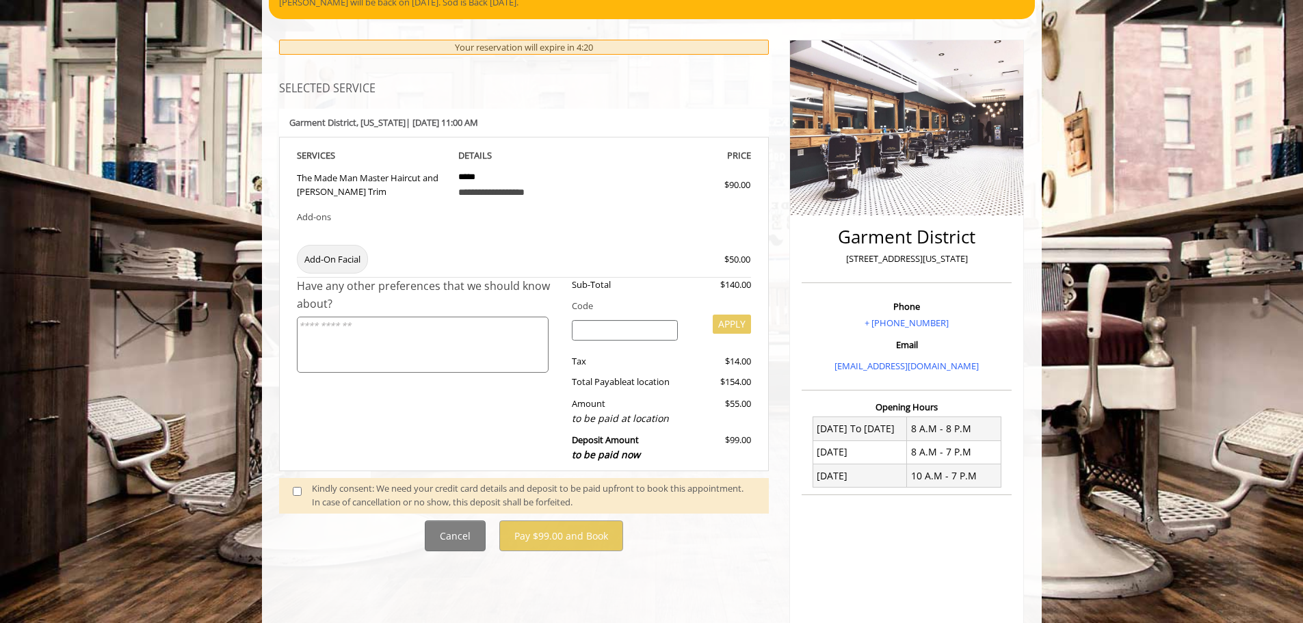
click at [365, 327] on textarea at bounding box center [423, 345] width 252 height 57
click at [296, 485] on span at bounding box center [302, 495] width 40 height 29
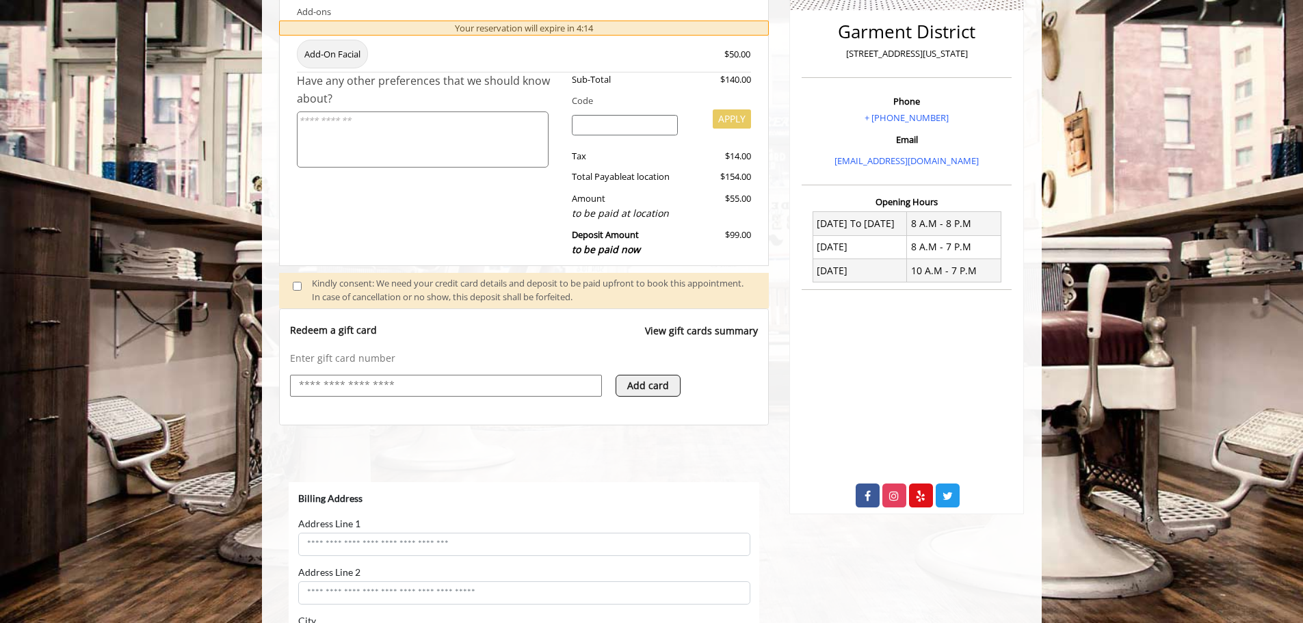
scroll to position [0, 0]
select select "***"
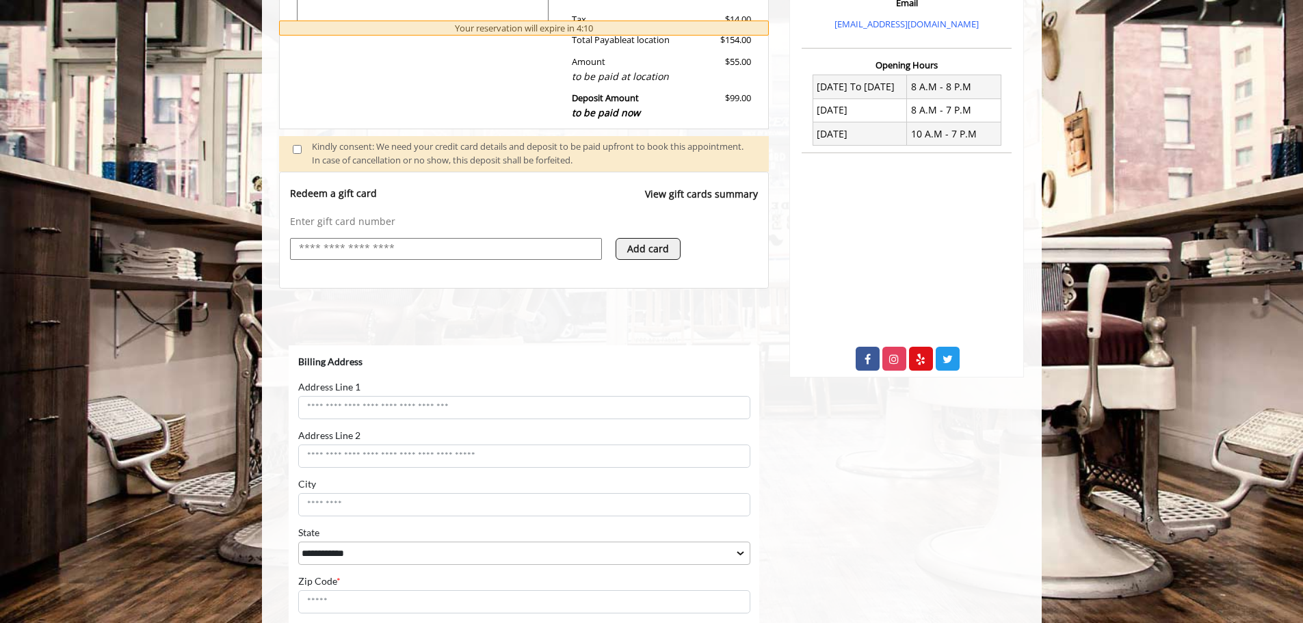
scroll to position [684, 0]
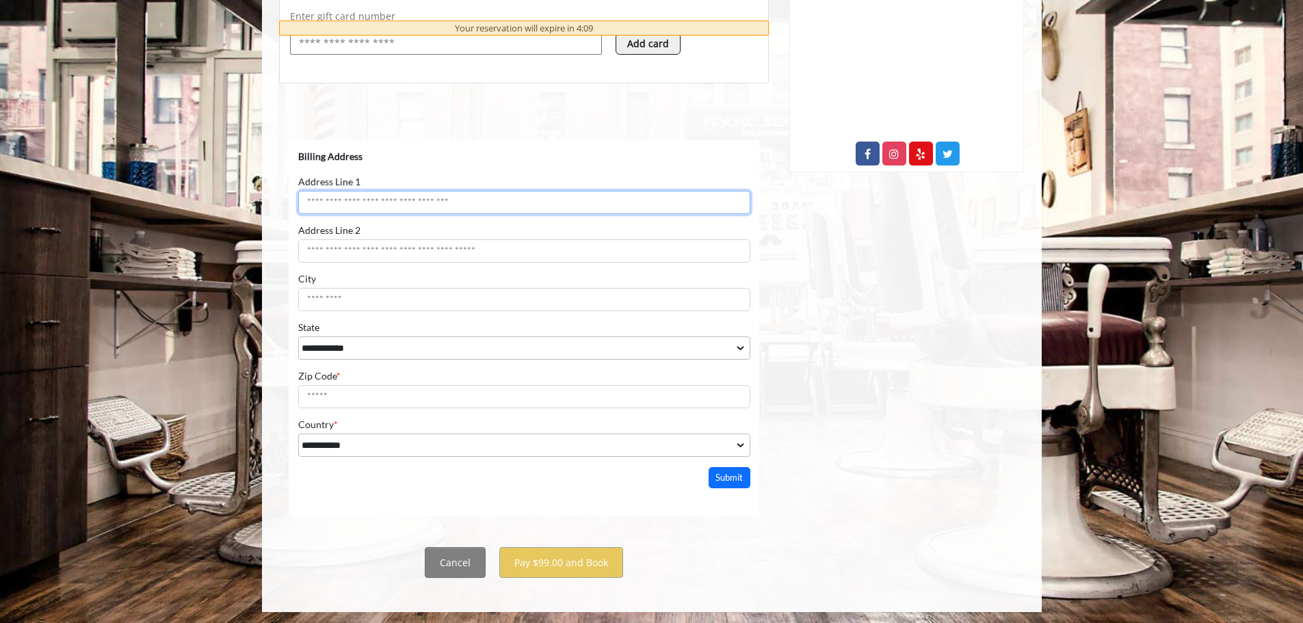
click at [429, 202] on input "Address Line 1" at bounding box center [523, 202] width 452 height 23
click at [429, 199] on input "Address Line 1" at bounding box center [523, 202] width 452 height 23
type input "**********"
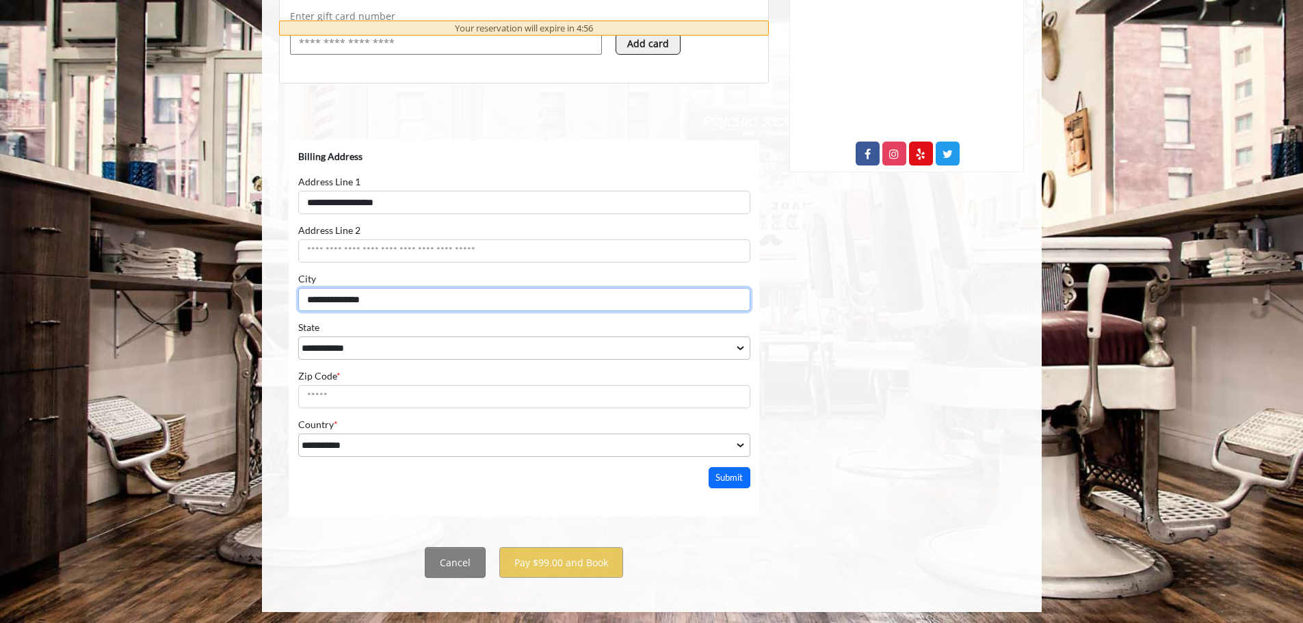
type input "**********"
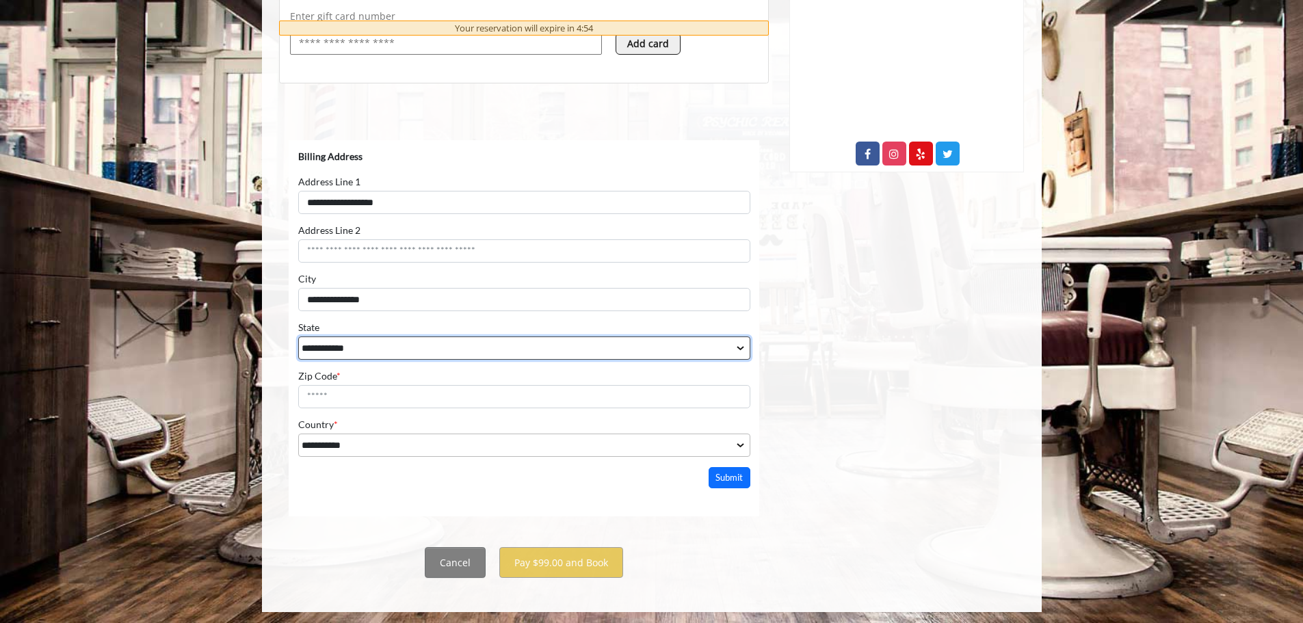
select select "**"
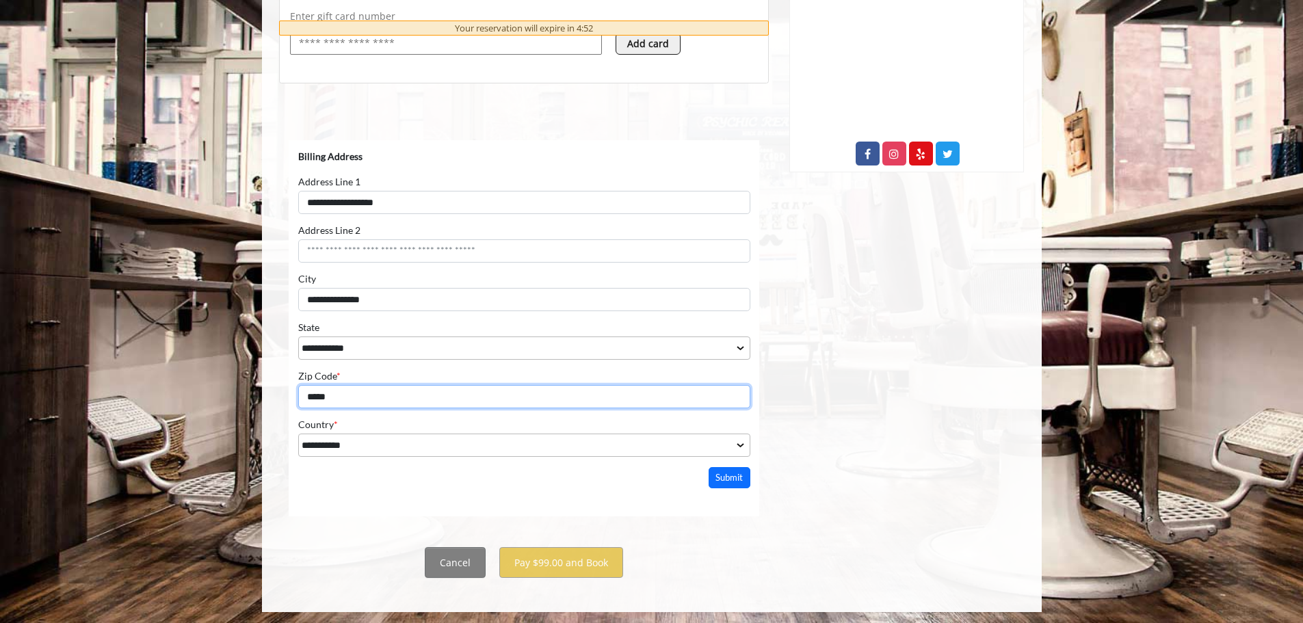
type input "*****"
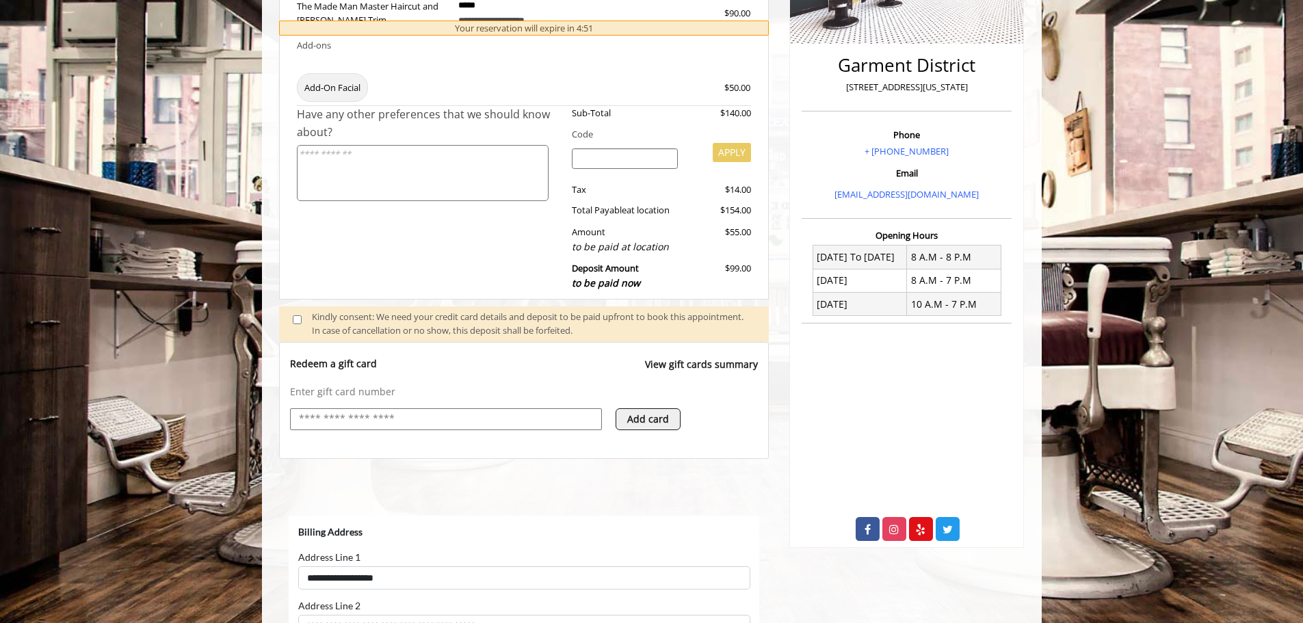
scroll to position [205, 0]
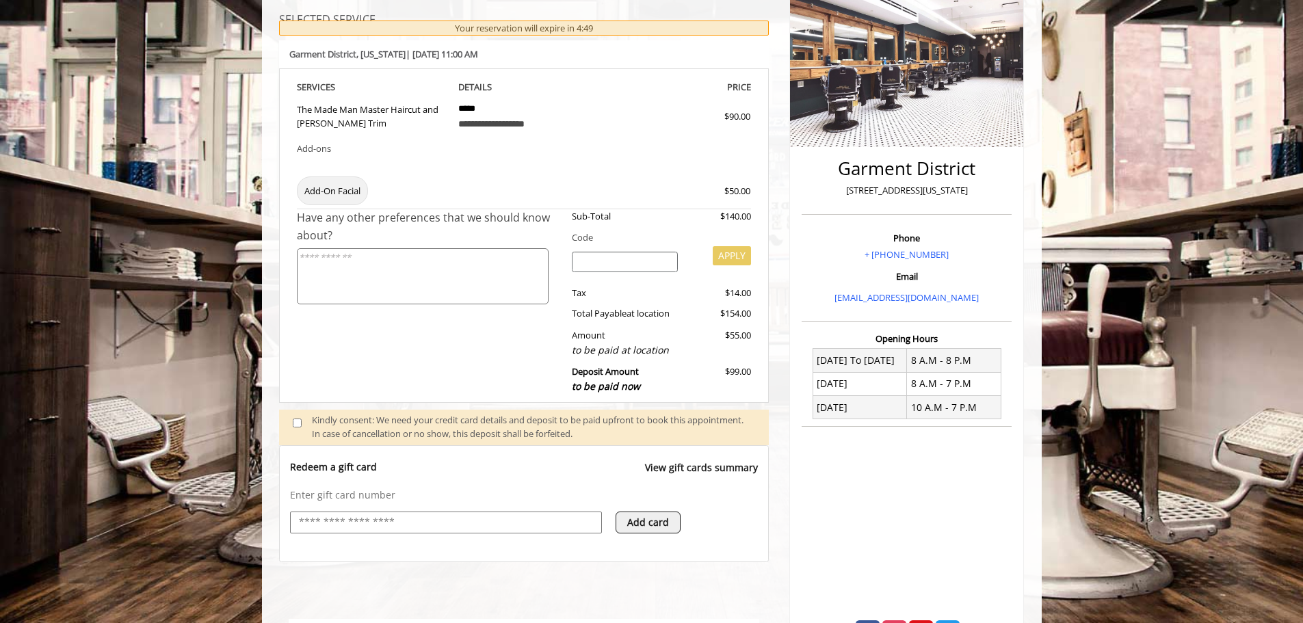
click at [372, 289] on textarea at bounding box center [423, 276] width 252 height 57
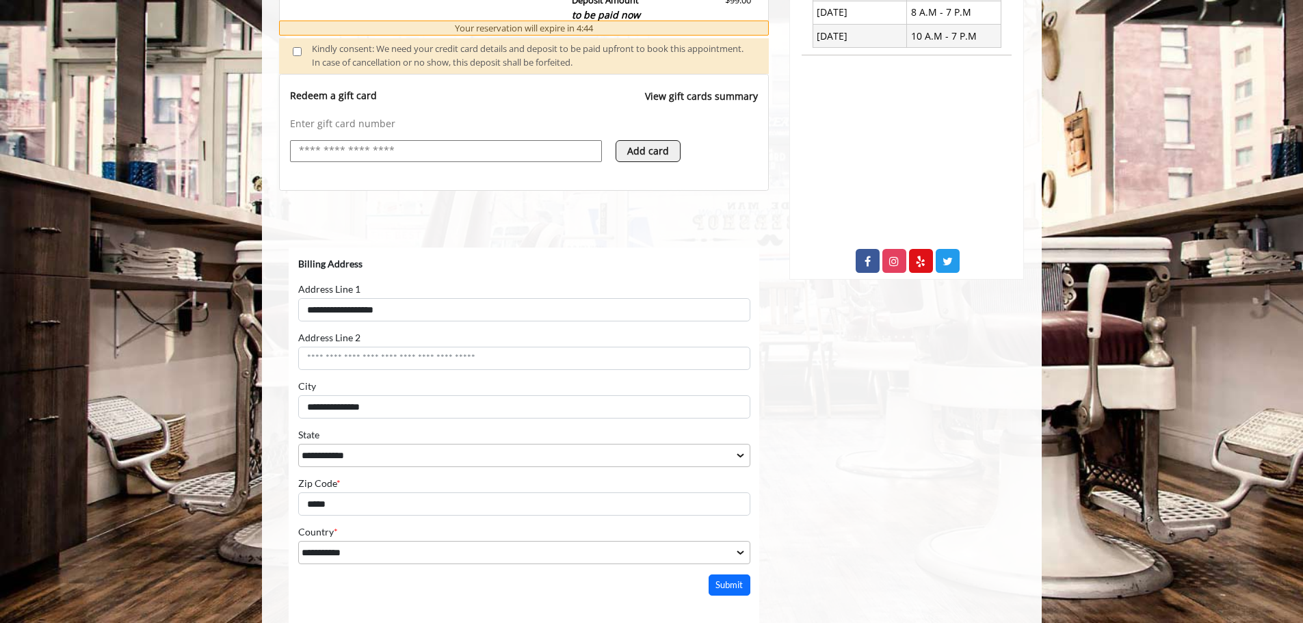
scroll to position [687, 0]
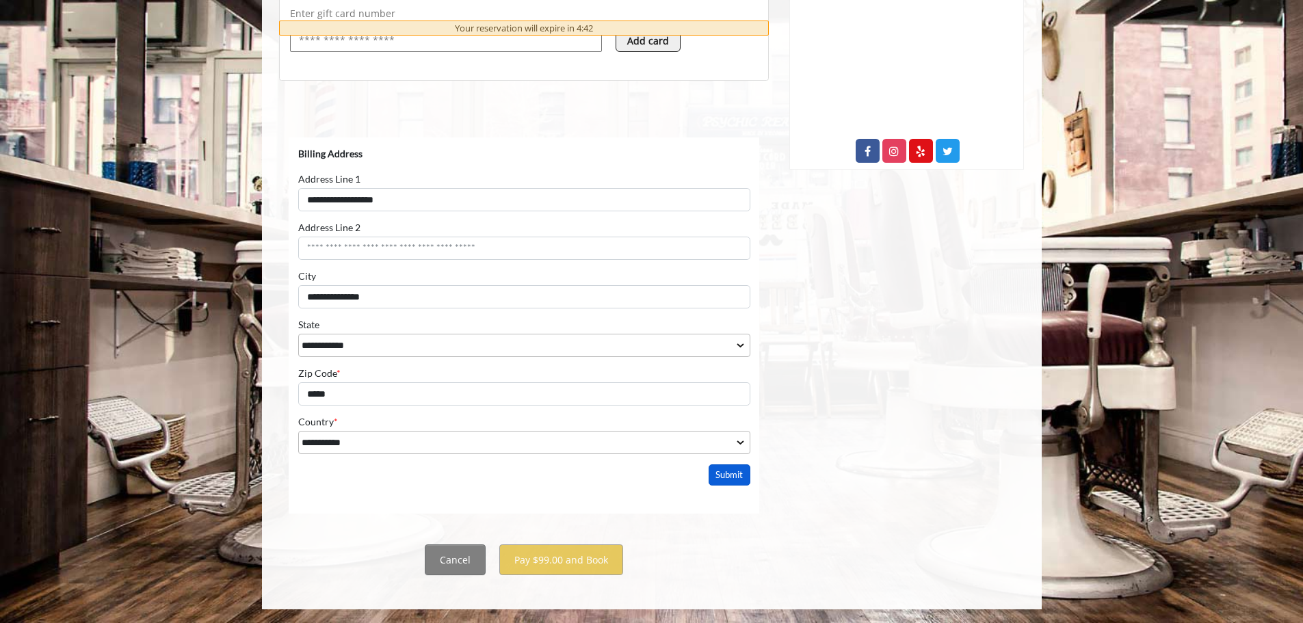
click at [723, 474] on button "Submit" at bounding box center [729, 474] width 42 height 21
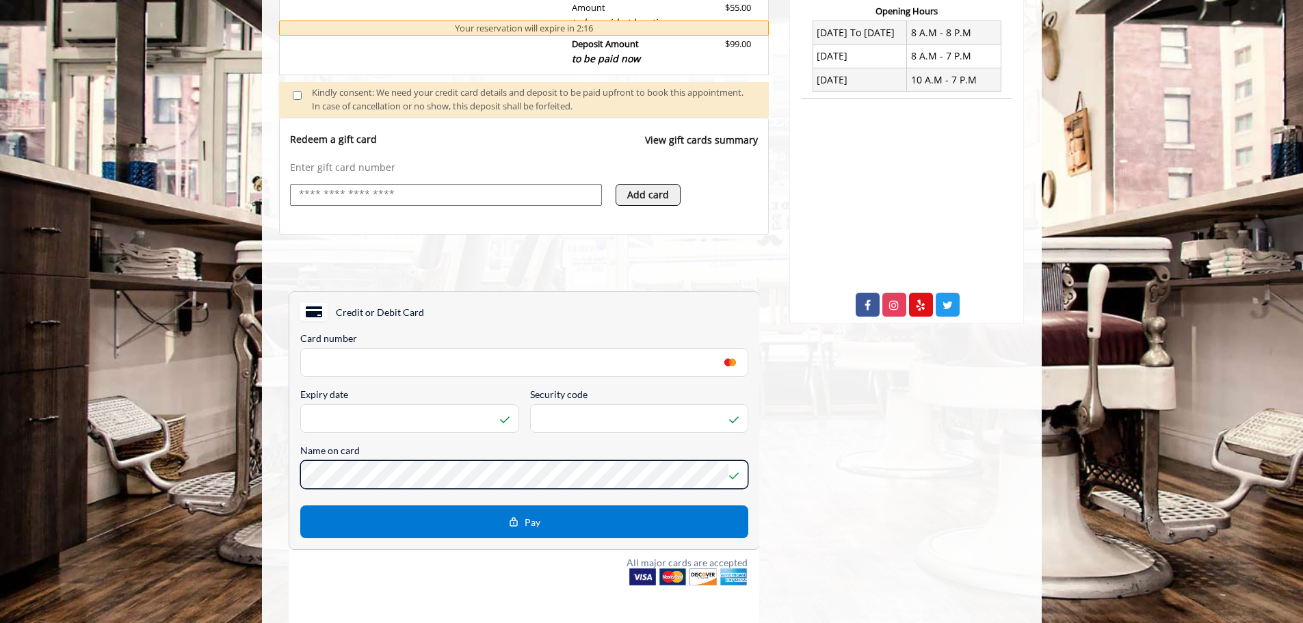
scroll to position [550, 0]
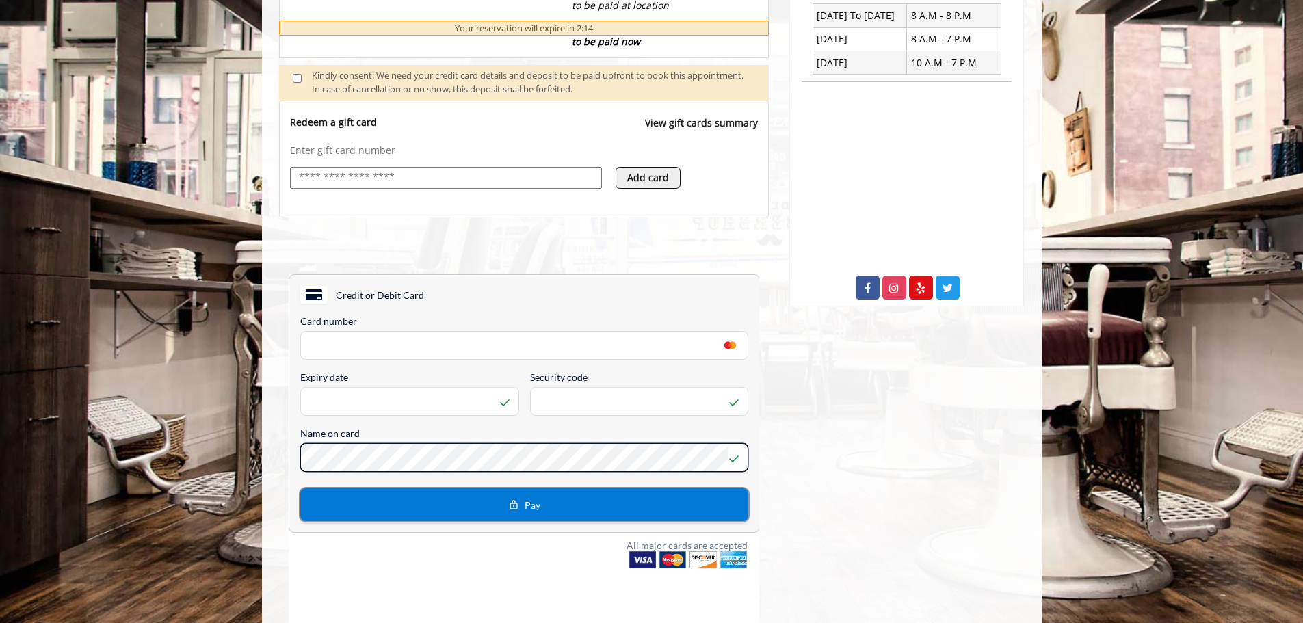
click at [527, 506] on span "Pay" at bounding box center [532, 505] width 16 height 12
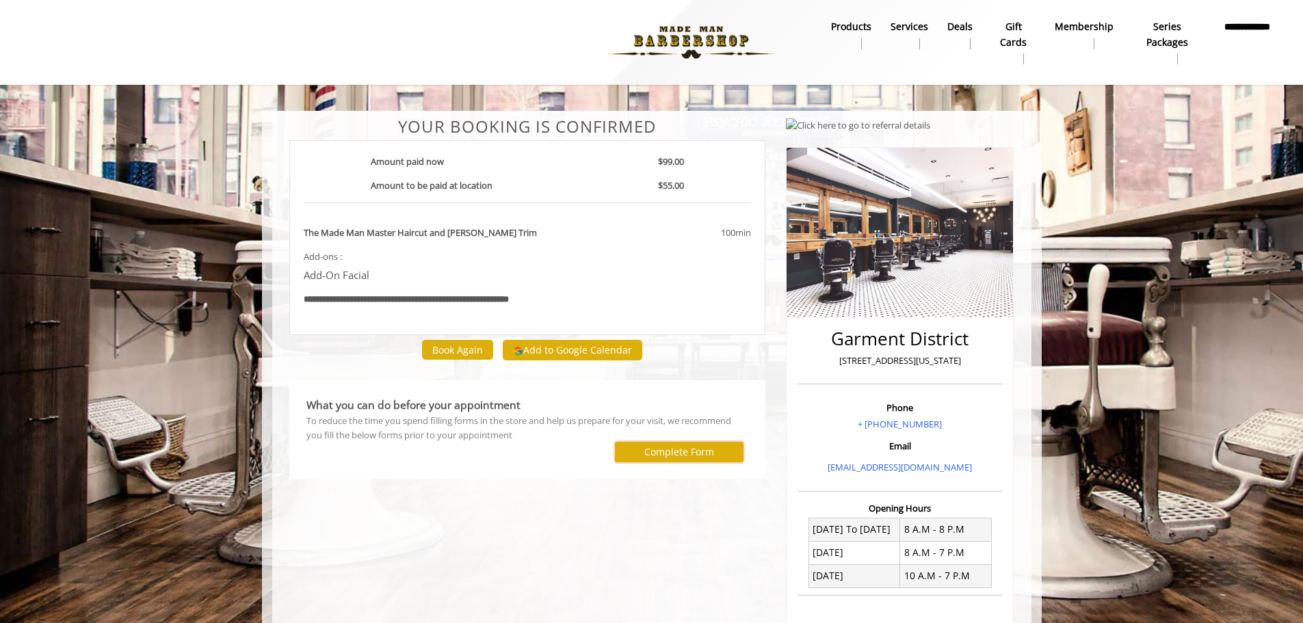
click at [687, 451] on label "Complete Form" at bounding box center [679, 452] width 70 height 11
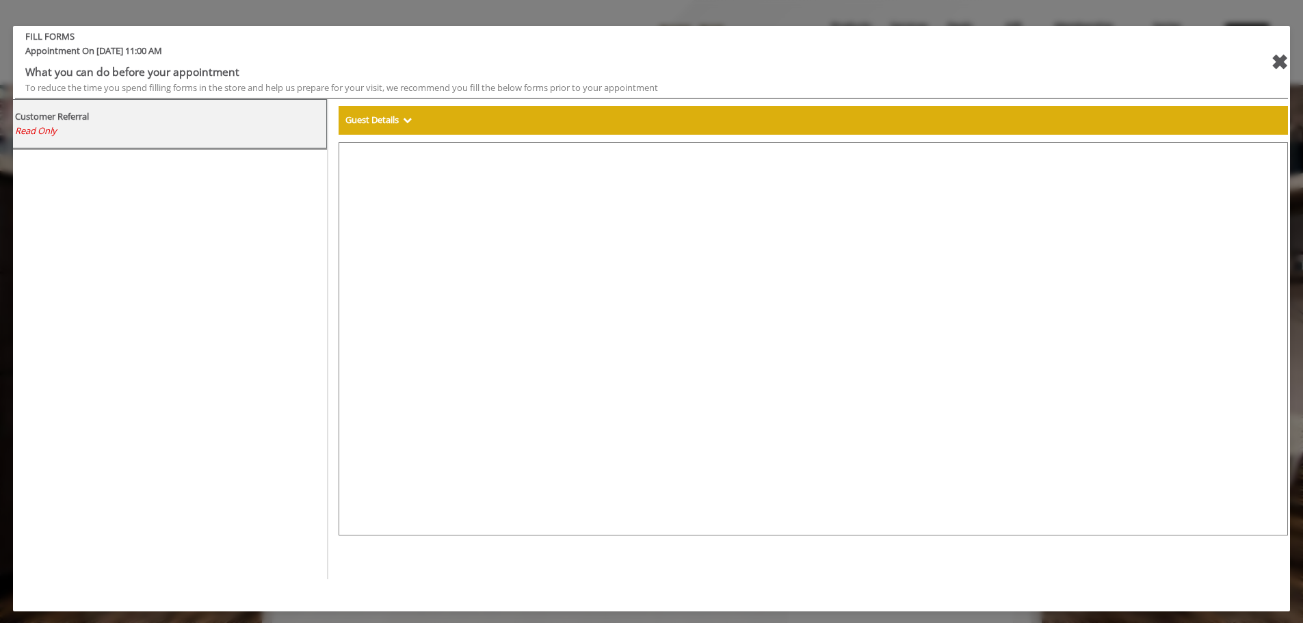
select select "***"
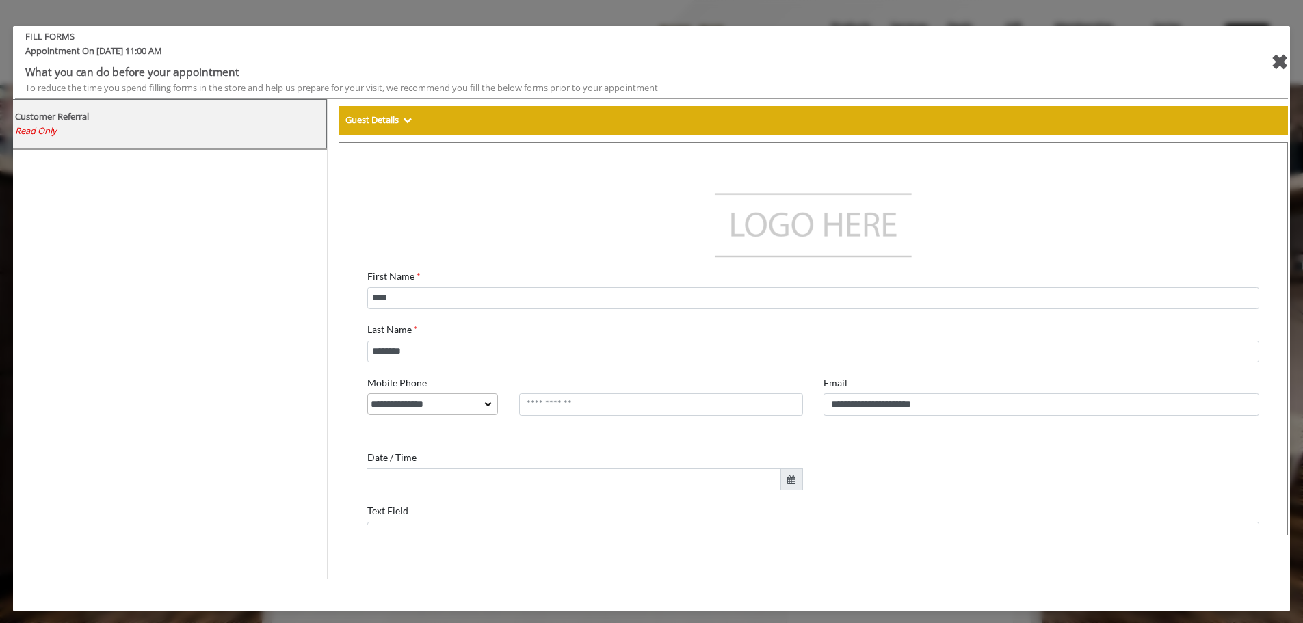
click at [784, 464] on span at bounding box center [780, 469] width 23 height 22
click at [819, 438] on div "**********" at bounding box center [1030, 425] width 456 height 128
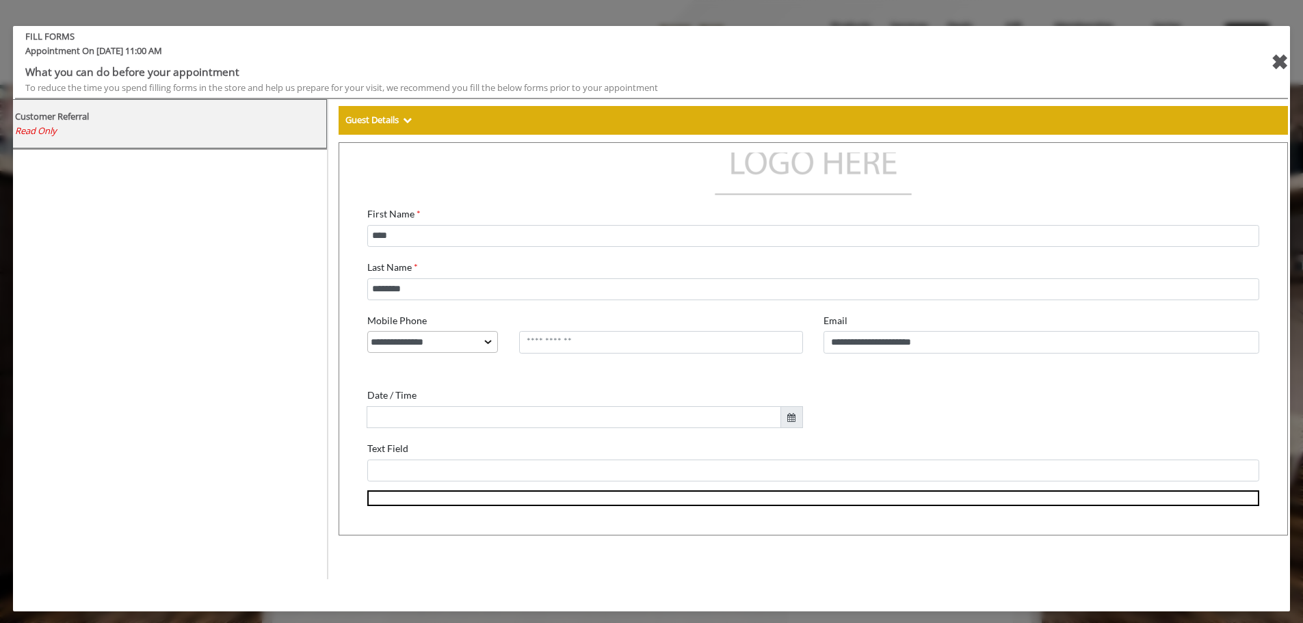
scroll to position [230, 0]
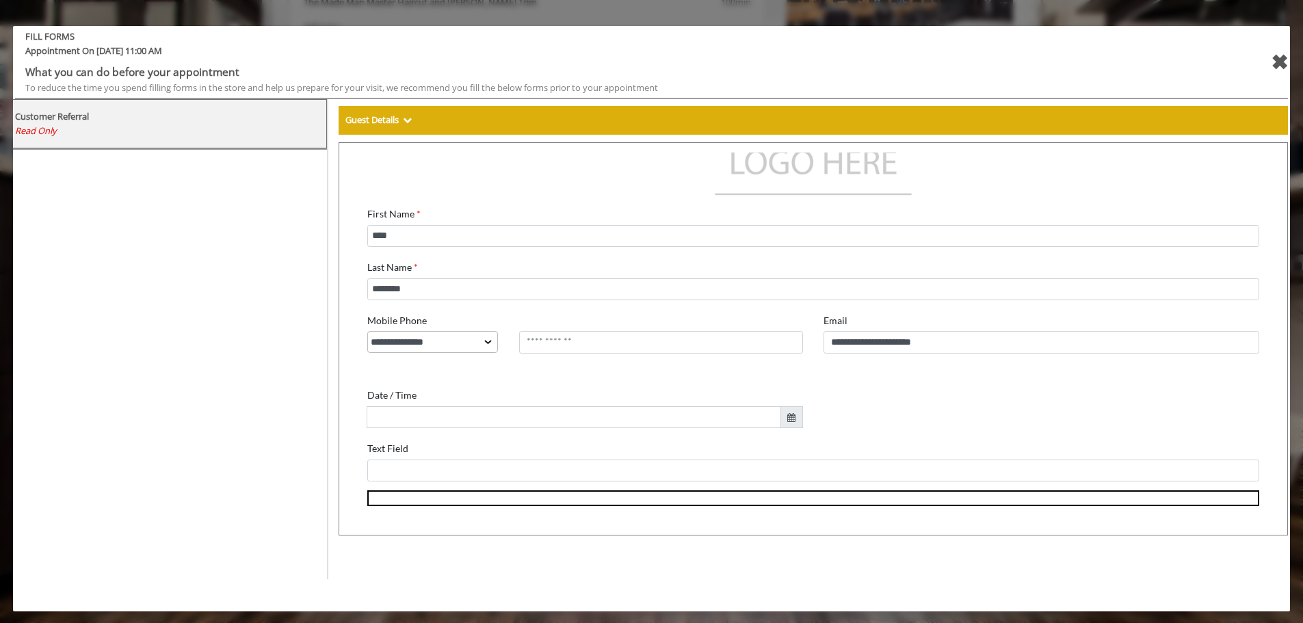
click at [434, 481] on td at bounding box center [446, 488] width 178 height 14
click at [445, 467] on div "**********" at bounding box center [802, 303] width 892 height 386
click at [484, 436] on div "Text Field" at bounding box center [802, 449] width 892 height 44
click at [1280, 57] on div "✖" at bounding box center [1279, 62] width 17 height 33
